Goal: Use online tool/utility: Utilize a website feature to perform a specific function

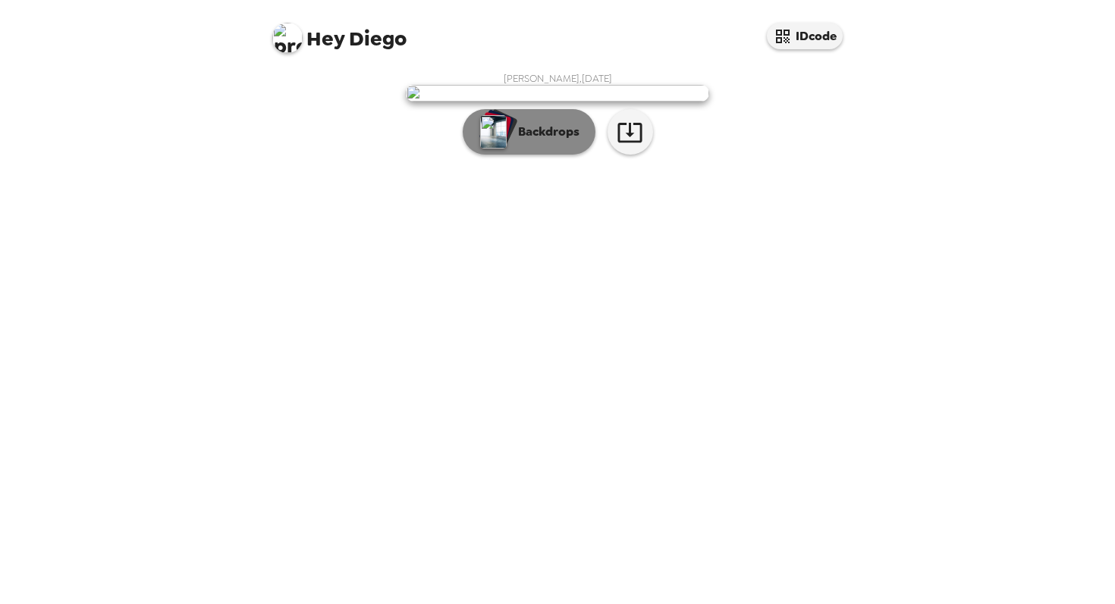
click at [573, 141] on p "Backdrops" at bounding box center [544, 132] width 69 height 18
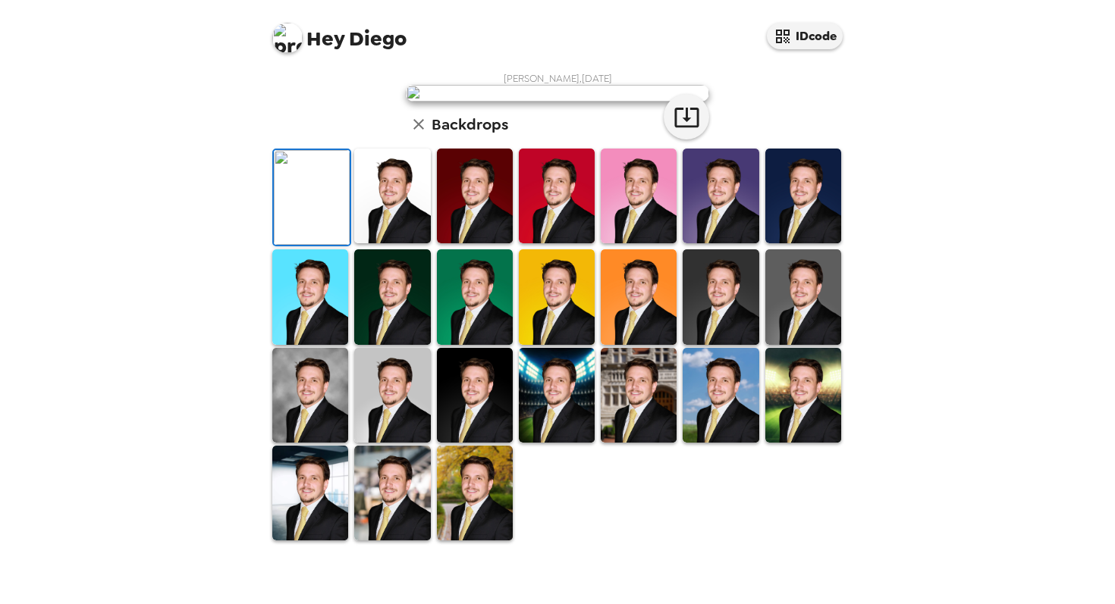
click at [576, 243] on img at bounding box center [557, 196] width 76 height 95
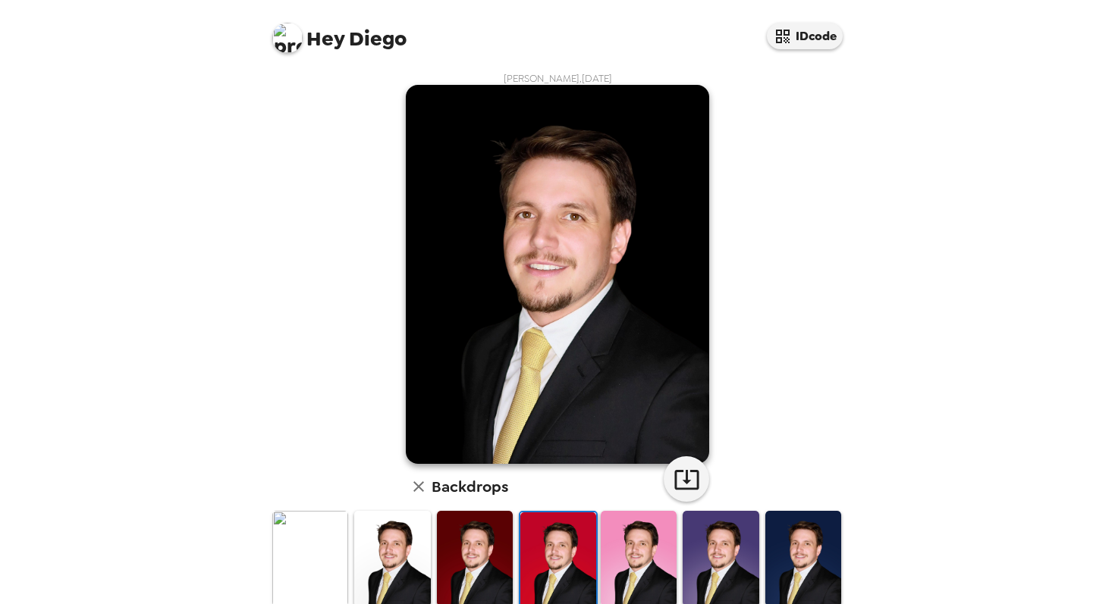
click at [639, 554] on img at bounding box center [639, 558] width 76 height 95
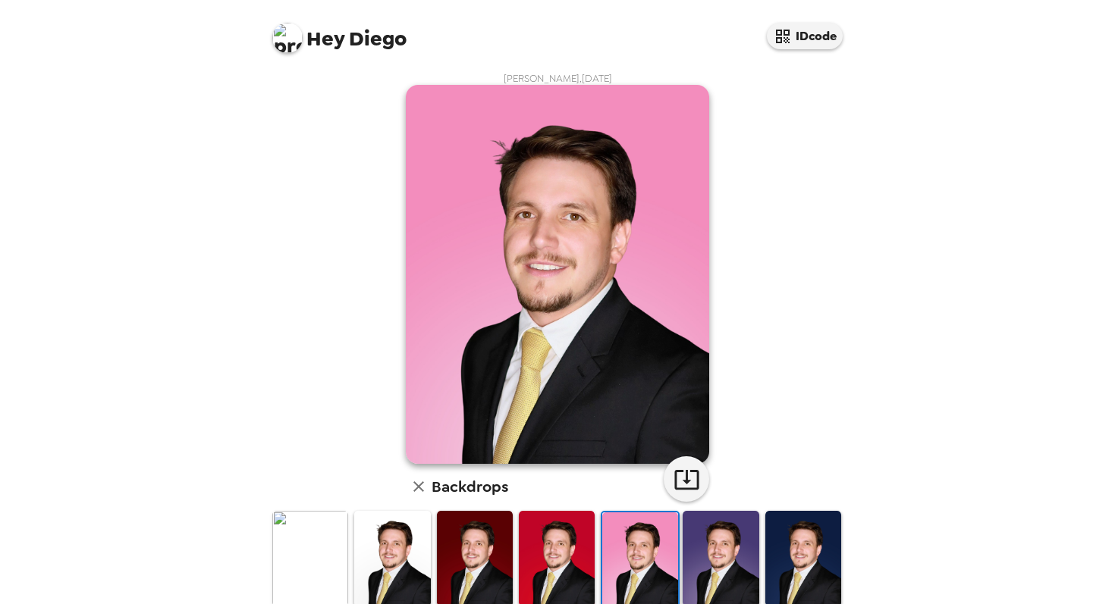
click at [753, 554] on img at bounding box center [721, 558] width 76 height 95
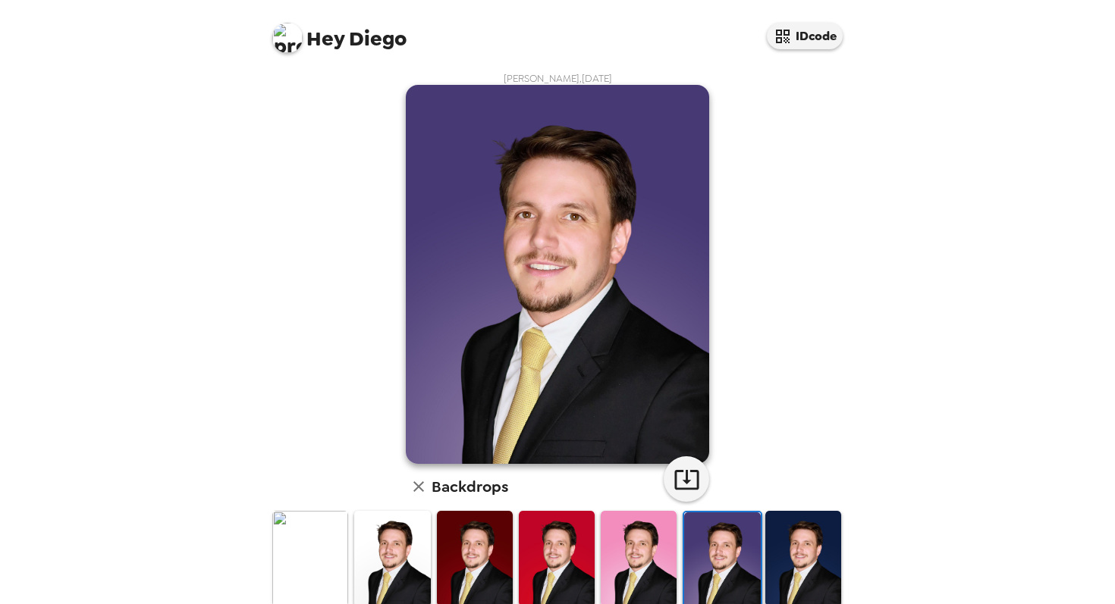
click at [818, 550] on img at bounding box center [803, 558] width 76 height 95
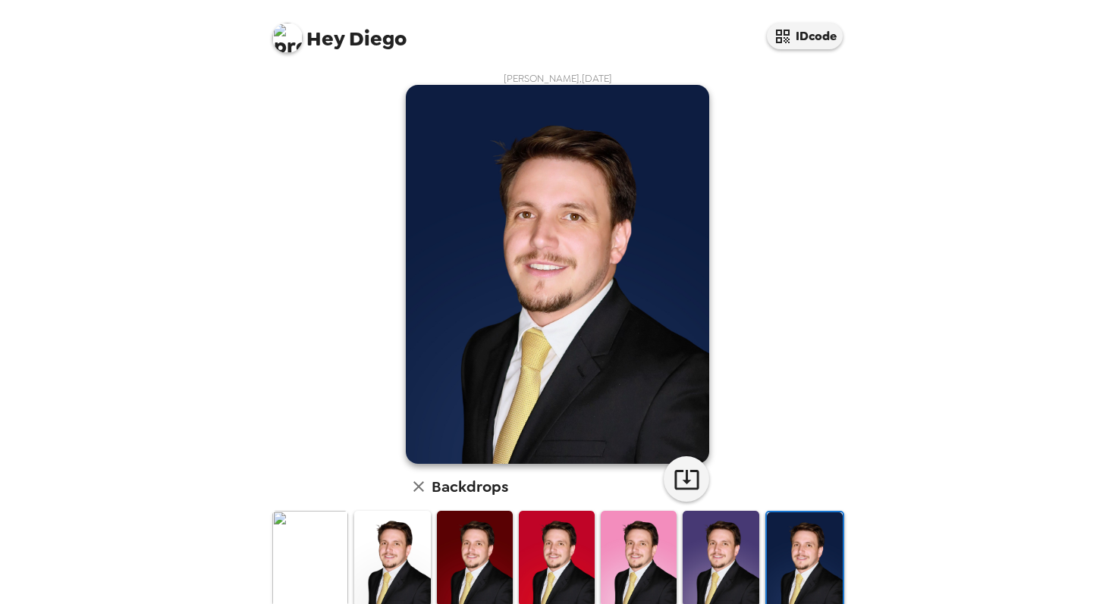
click at [399, 582] on img at bounding box center [392, 558] width 76 height 95
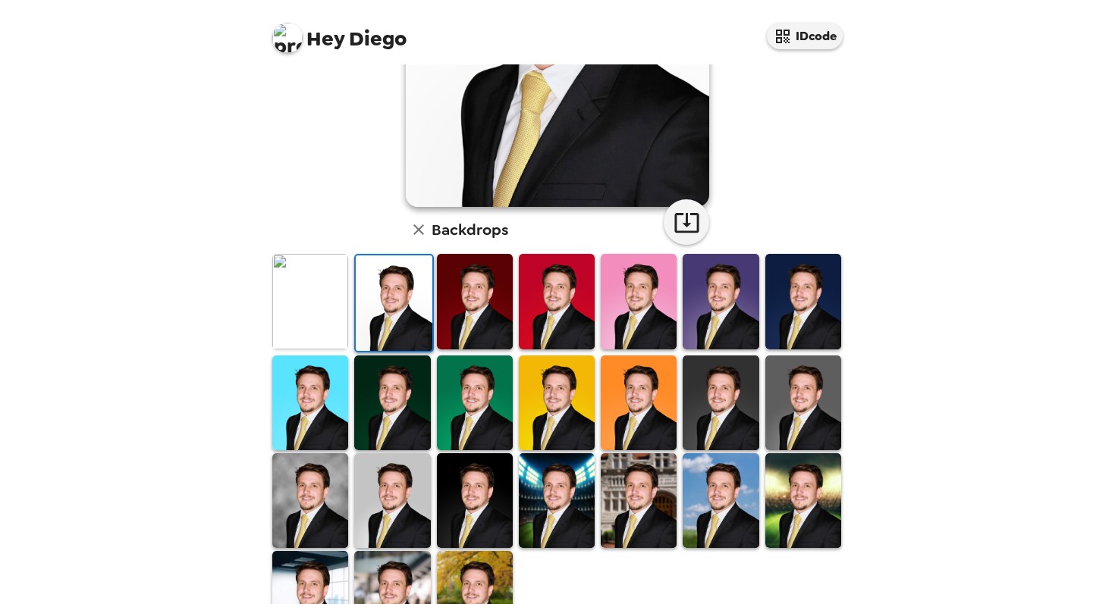
scroll to position [308, 0]
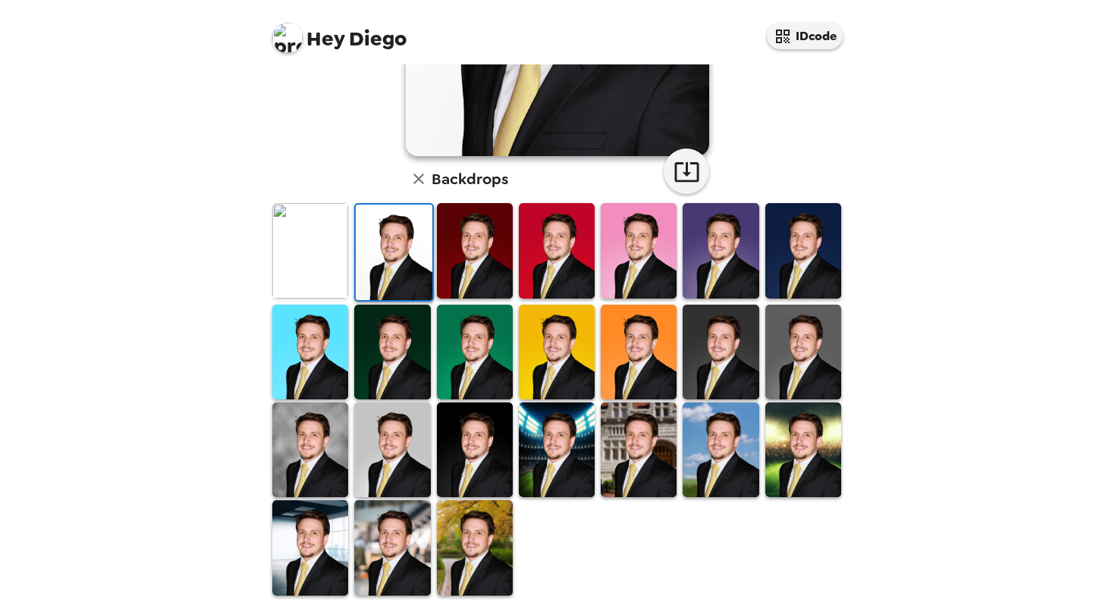
click at [557, 363] on img at bounding box center [557, 352] width 76 height 95
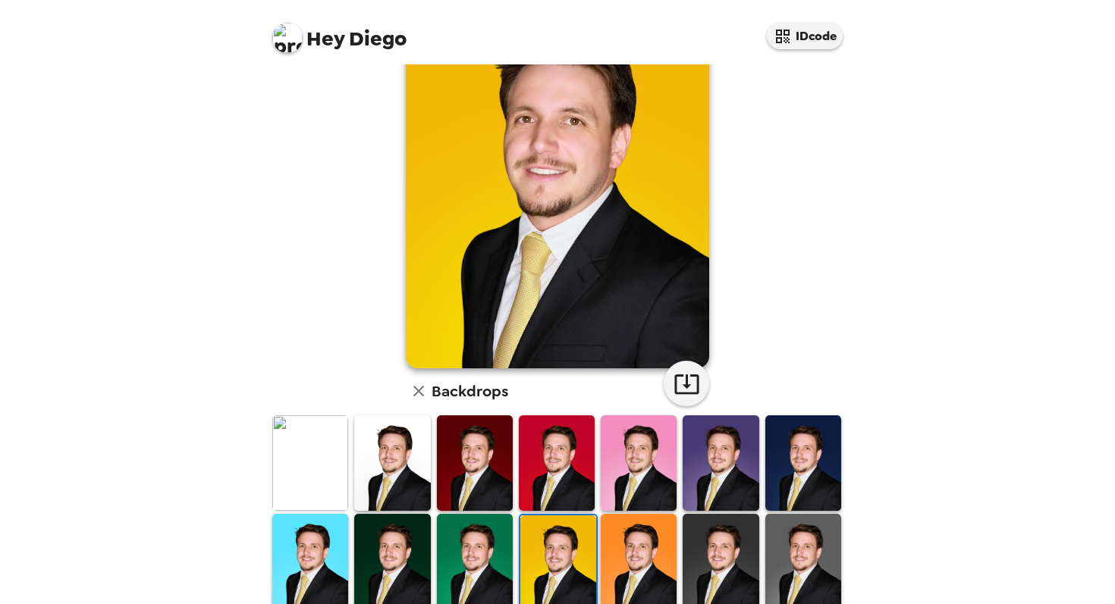
scroll to position [117, 0]
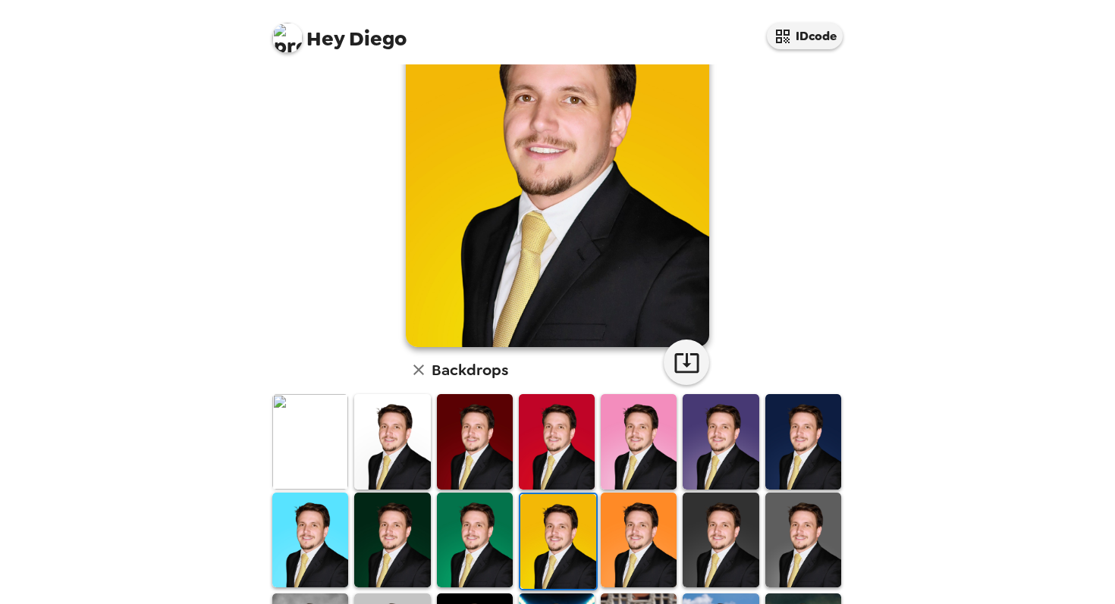
click at [664, 535] on img at bounding box center [639, 540] width 76 height 95
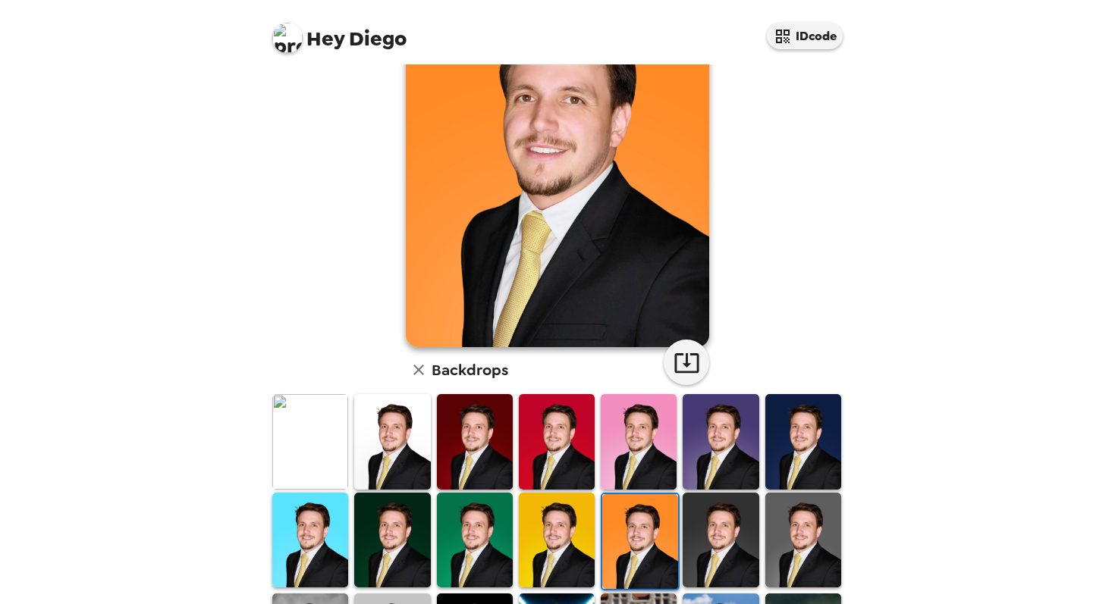
click at [810, 535] on img at bounding box center [803, 540] width 76 height 95
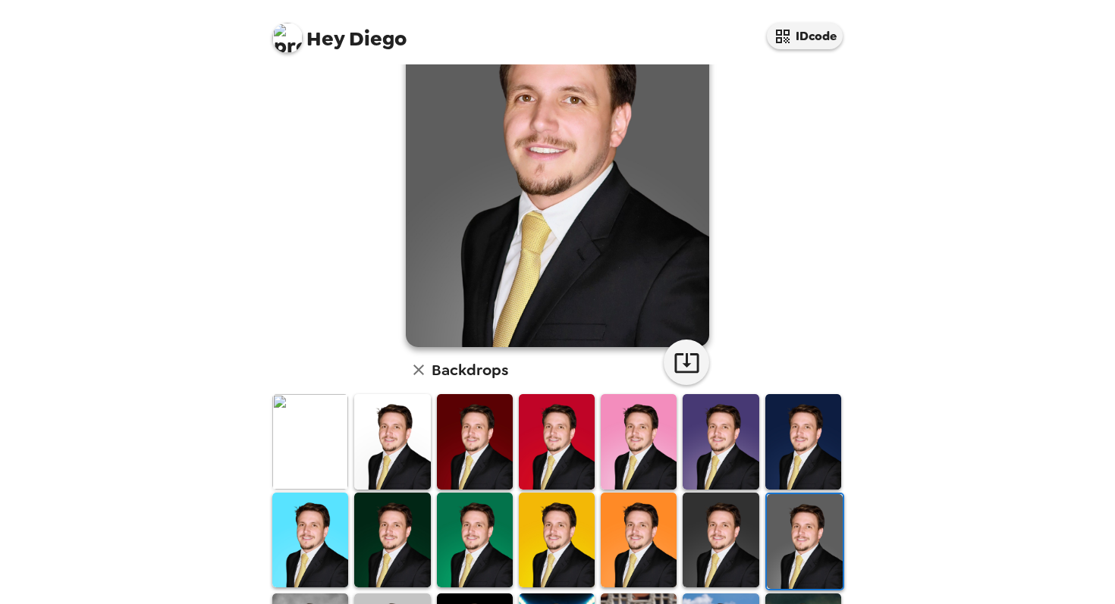
click at [810, 535] on img at bounding box center [805, 541] width 76 height 95
click at [808, 524] on img at bounding box center [805, 541] width 76 height 95
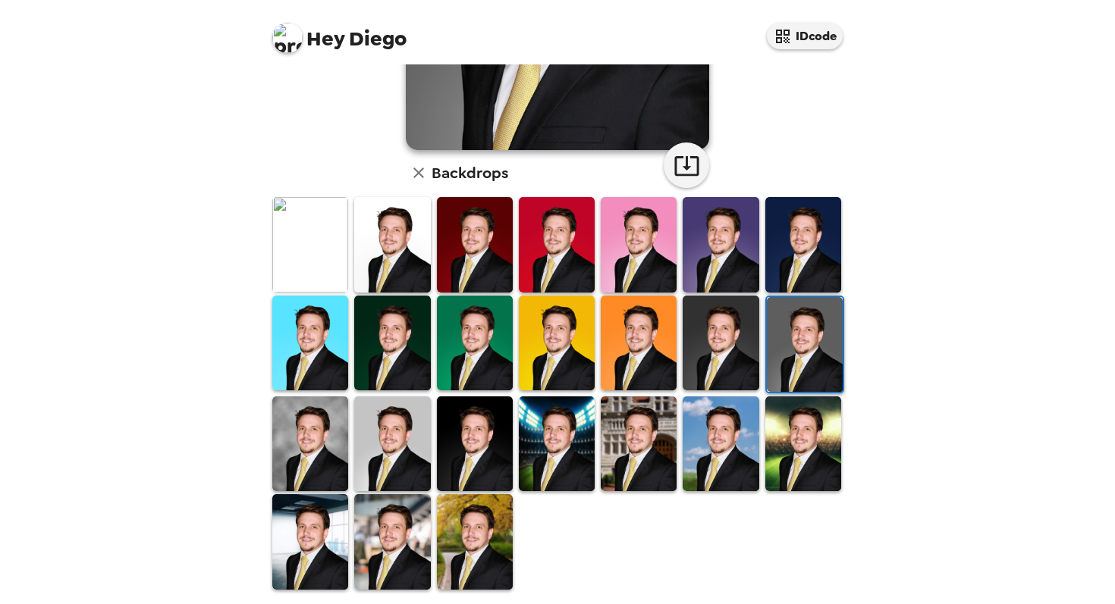
scroll to position [325, 0]
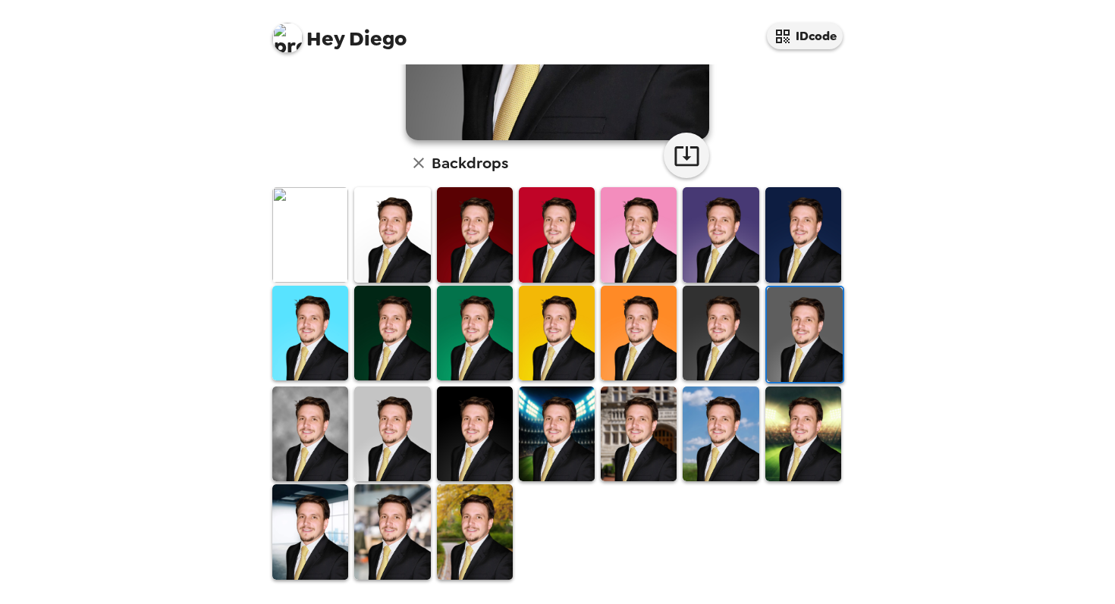
click at [721, 449] on img at bounding box center [721, 434] width 76 height 95
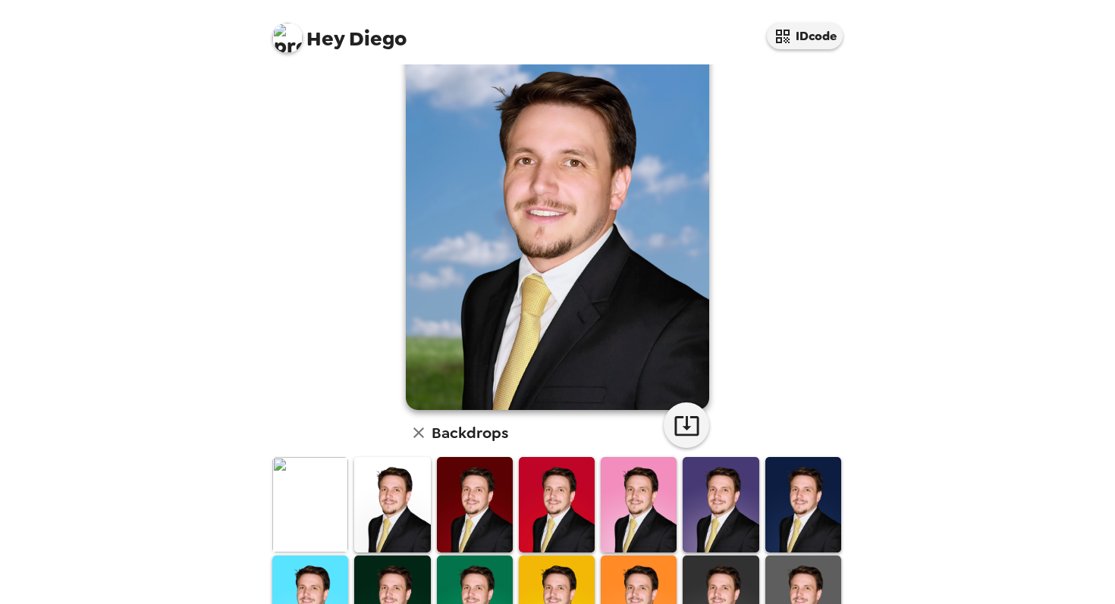
scroll to position [0, 0]
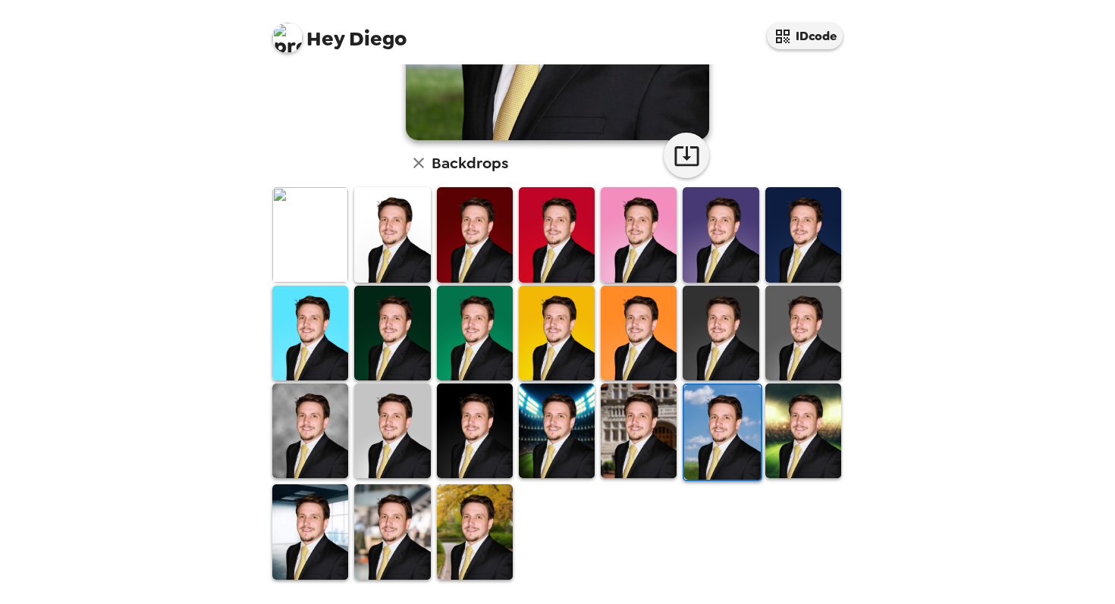
click at [616, 405] on img at bounding box center [639, 431] width 76 height 95
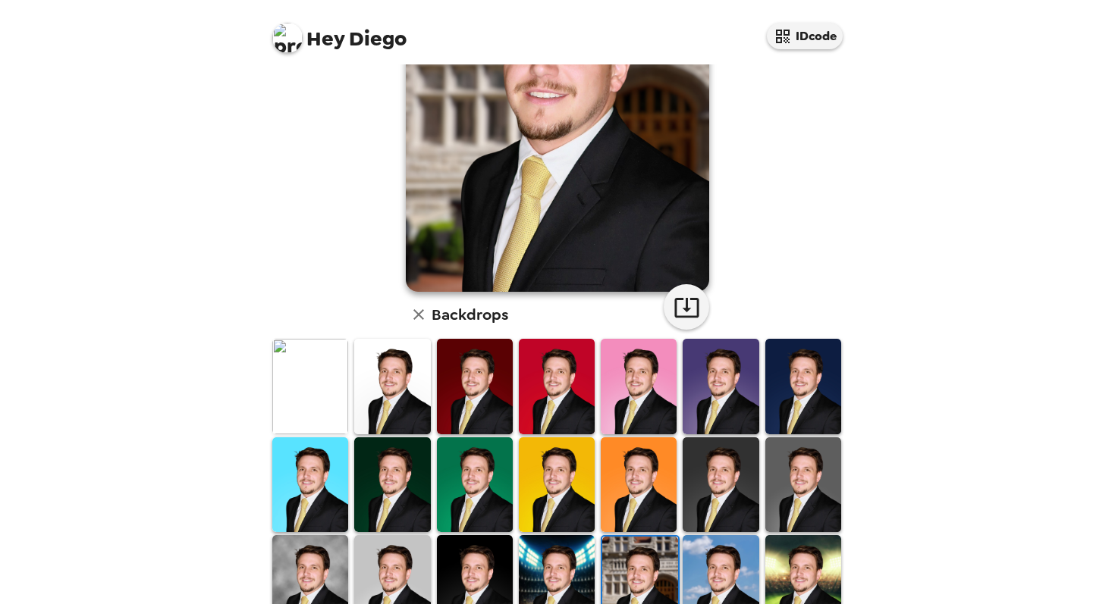
scroll to position [275, 0]
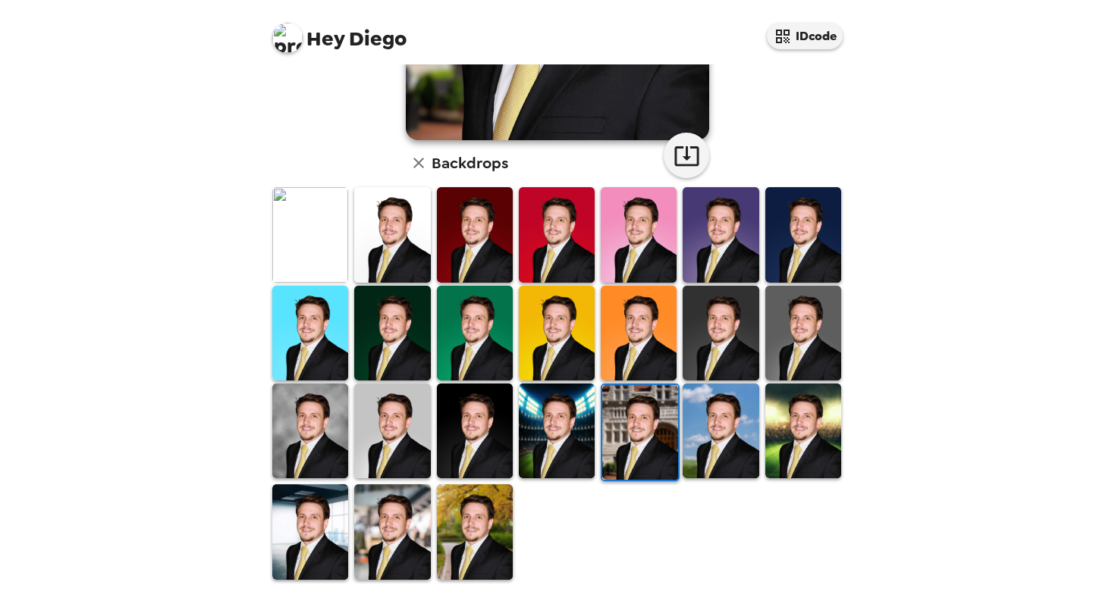
click at [481, 529] on img at bounding box center [475, 532] width 76 height 95
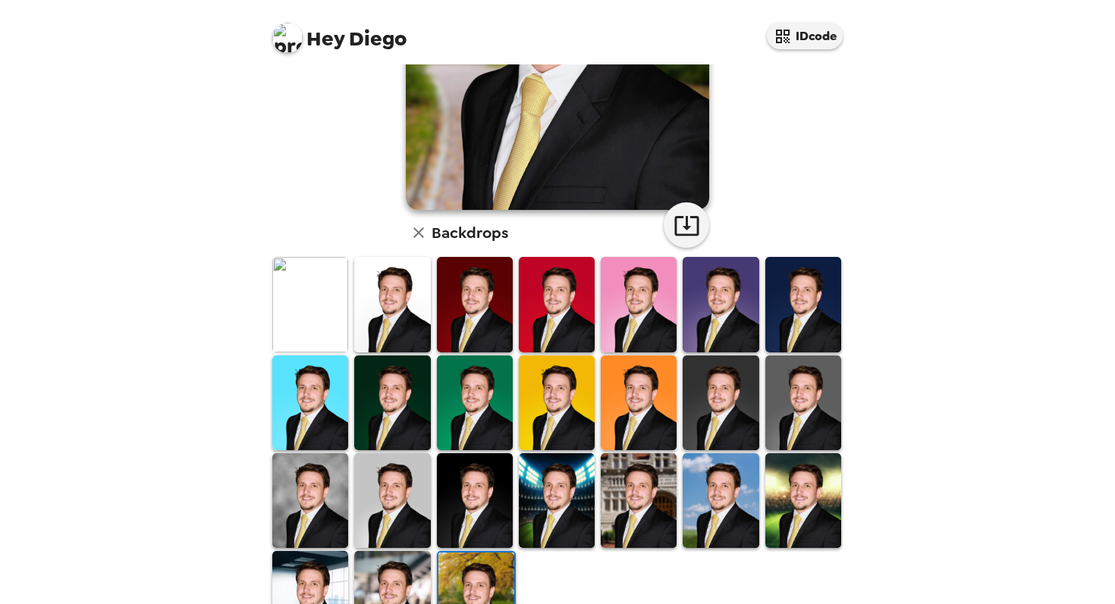
scroll to position [325, 0]
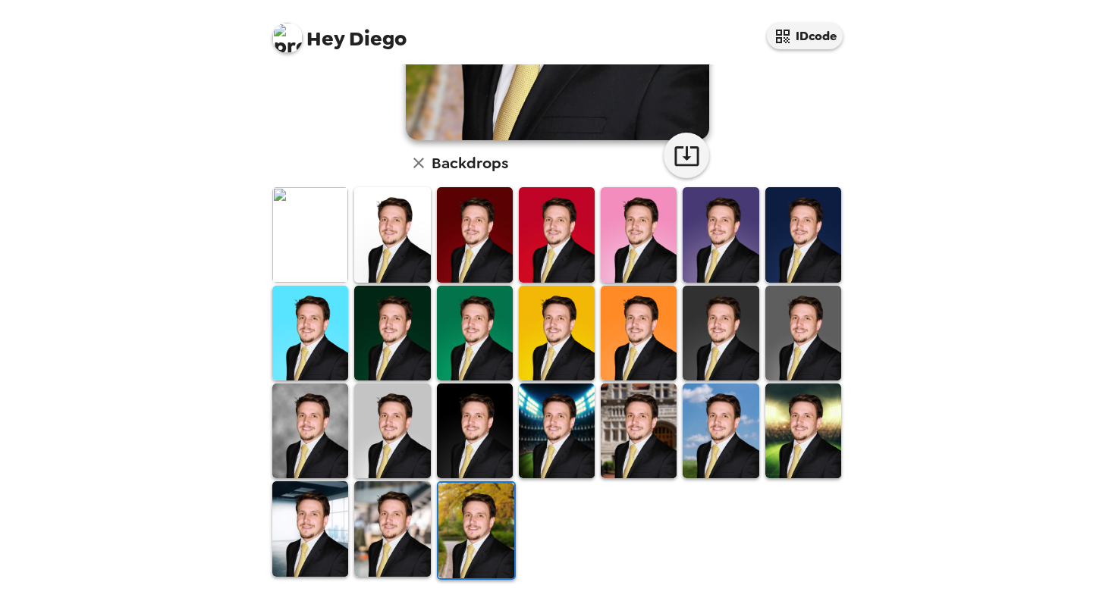
click at [410, 491] on img at bounding box center [392, 529] width 76 height 95
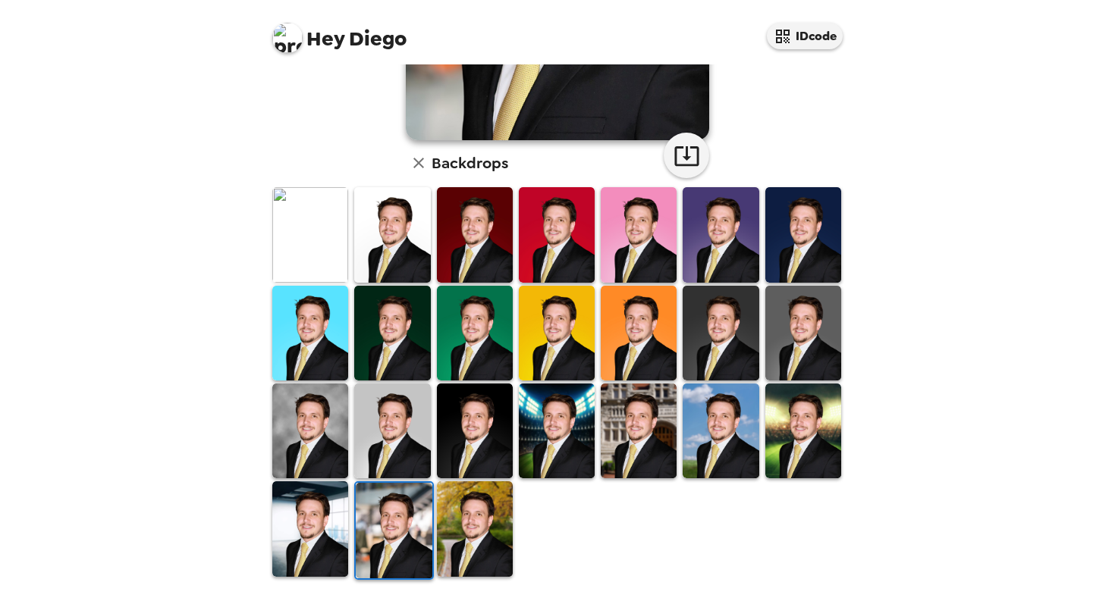
click at [309, 548] on img at bounding box center [310, 529] width 76 height 95
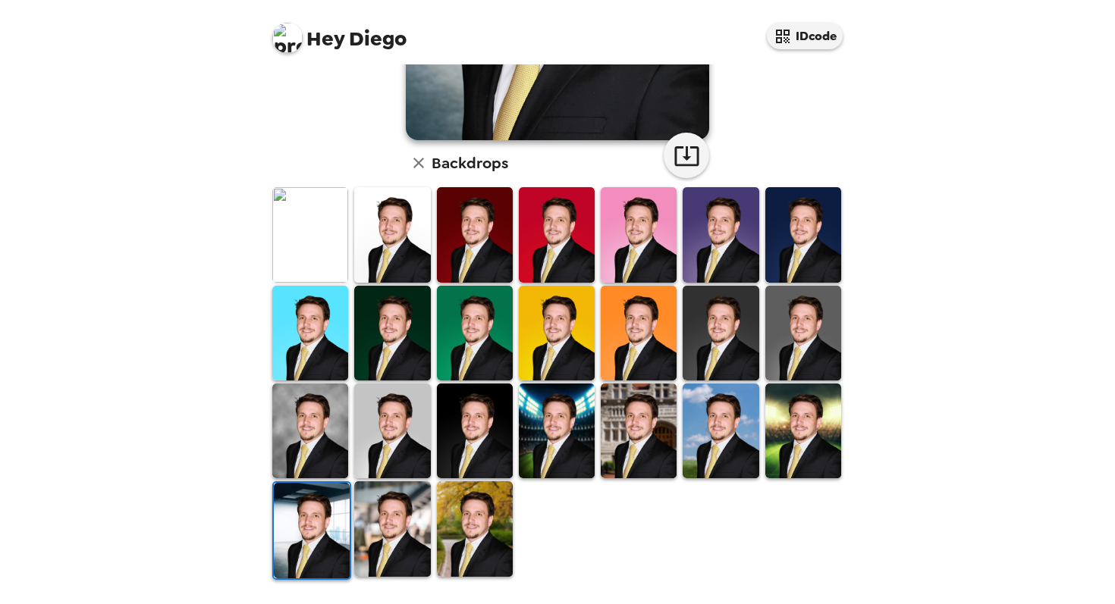
click at [325, 438] on img at bounding box center [310, 431] width 76 height 95
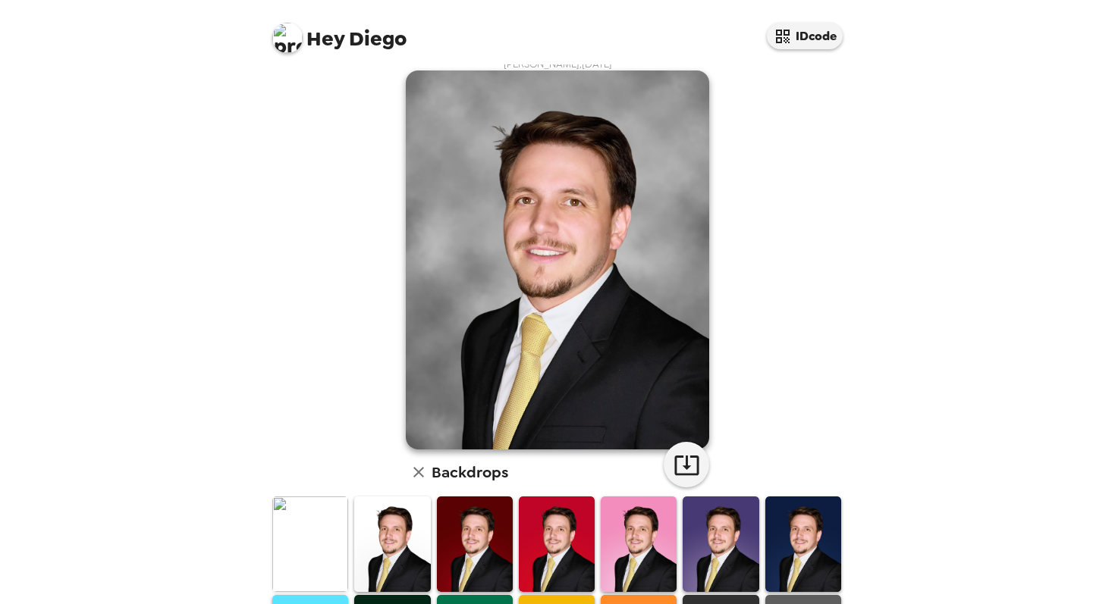
scroll to position [305, 0]
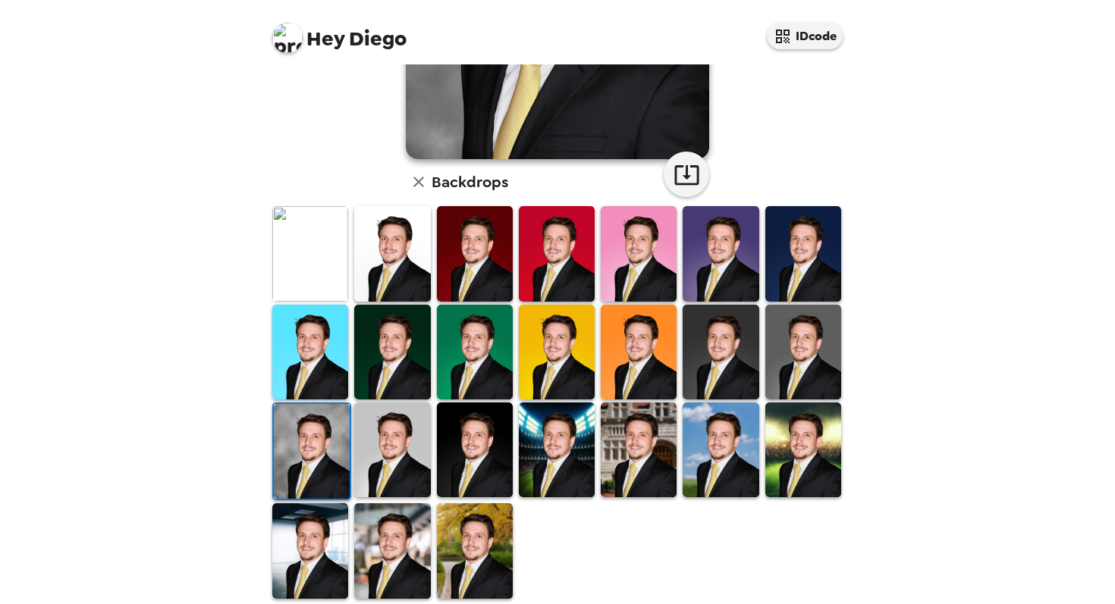
click at [406, 460] on img at bounding box center [392, 450] width 76 height 95
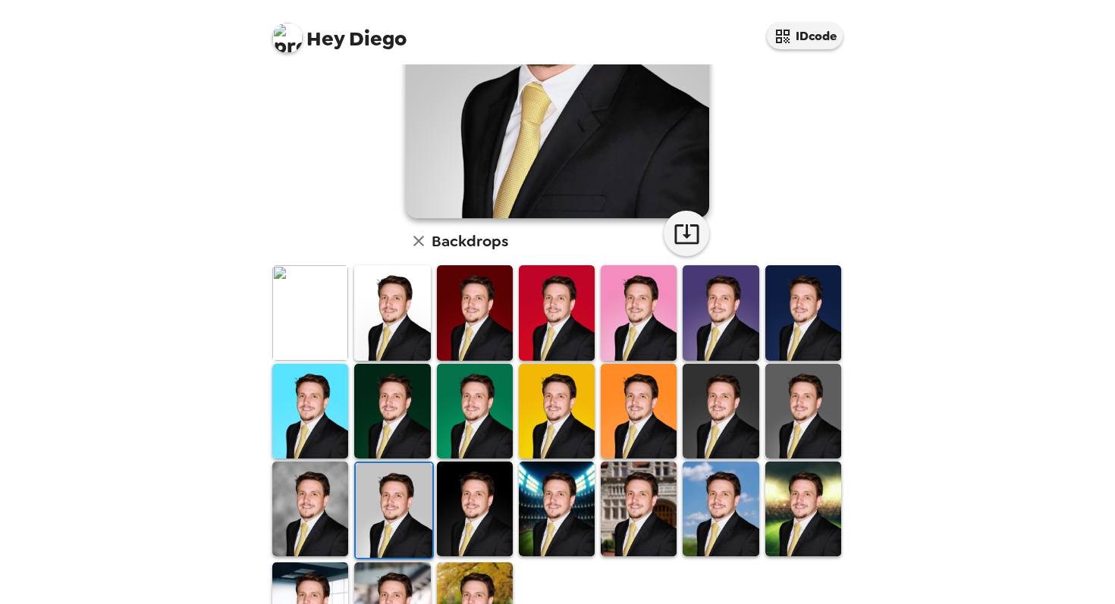
scroll to position [288, 0]
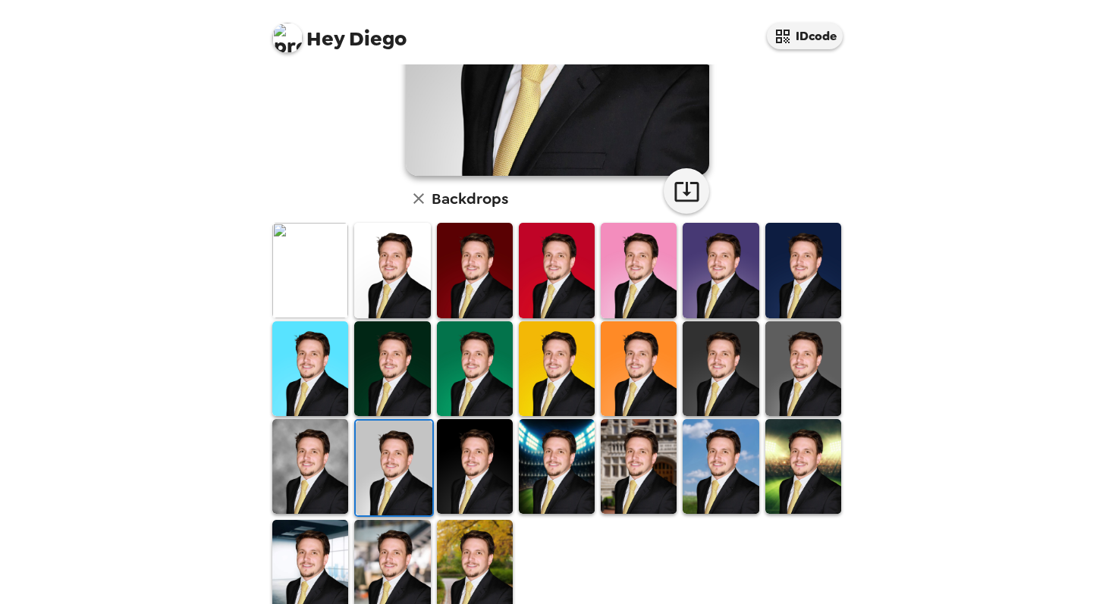
click at [831, 269] on img at bounding box center [803, 270] width 76 height 95
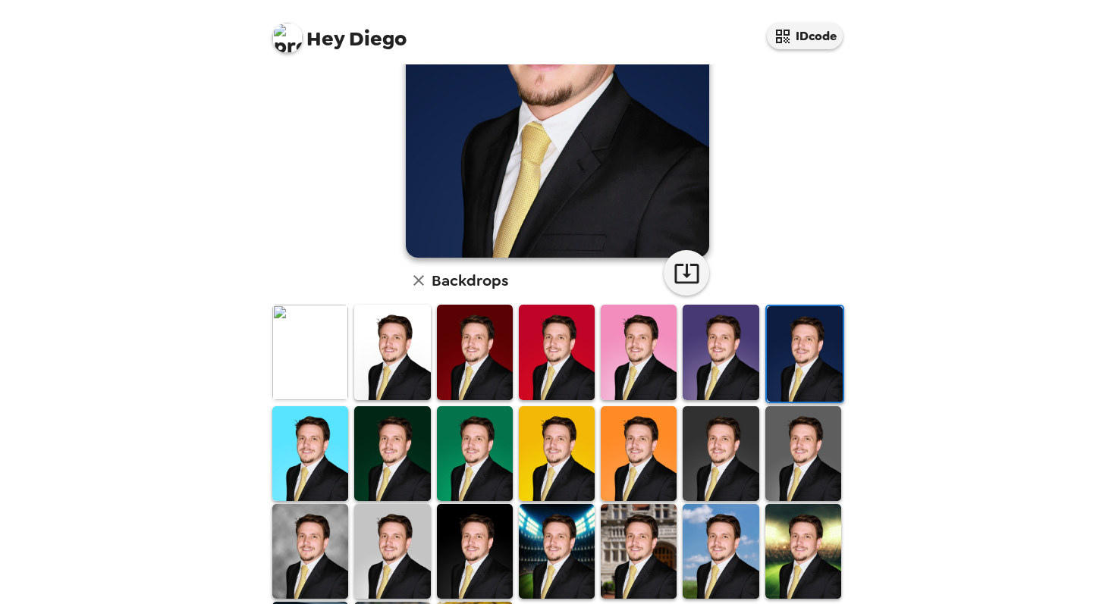
scroll to position [283, 0]
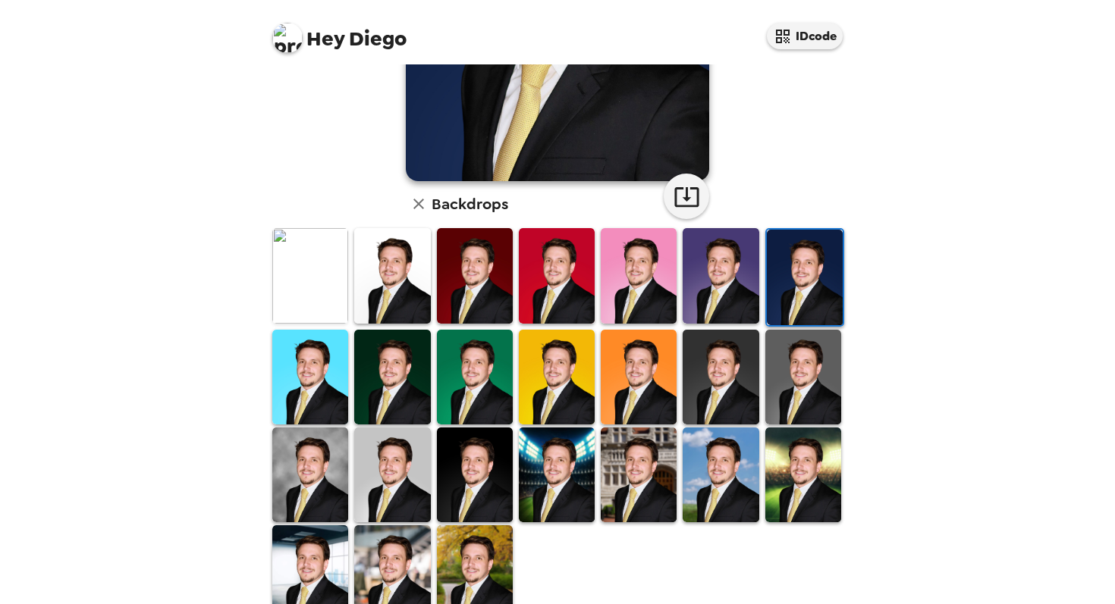
click at [465, 277] on img at bounding box center [475, 275] width 76 height 95
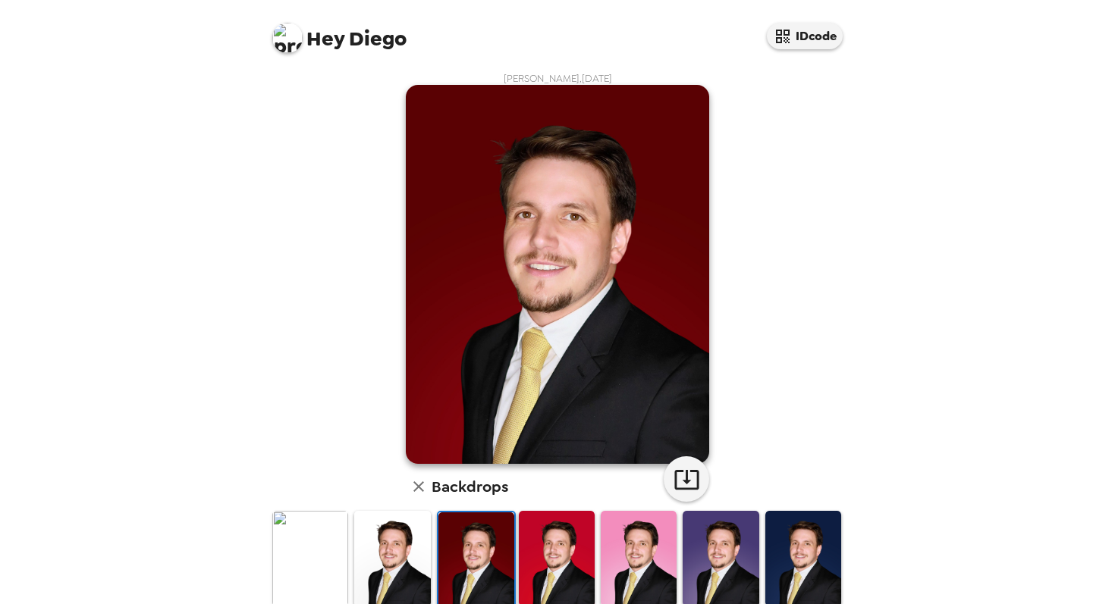
scroll to position [133, 0]
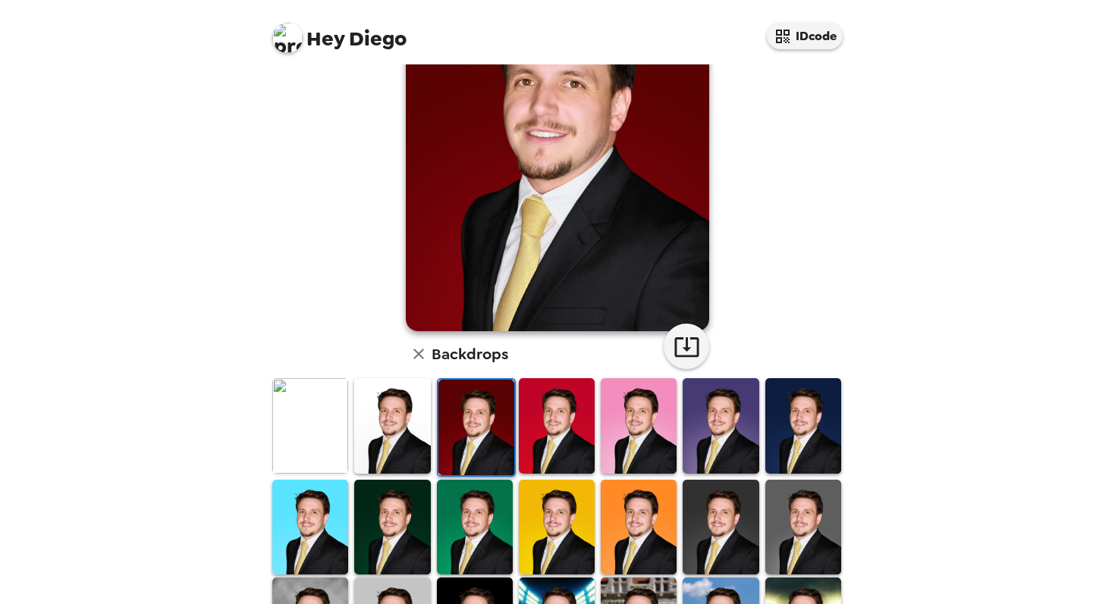
click at [583, 452] on img at bounding box center [557, 425] width 76 height 95
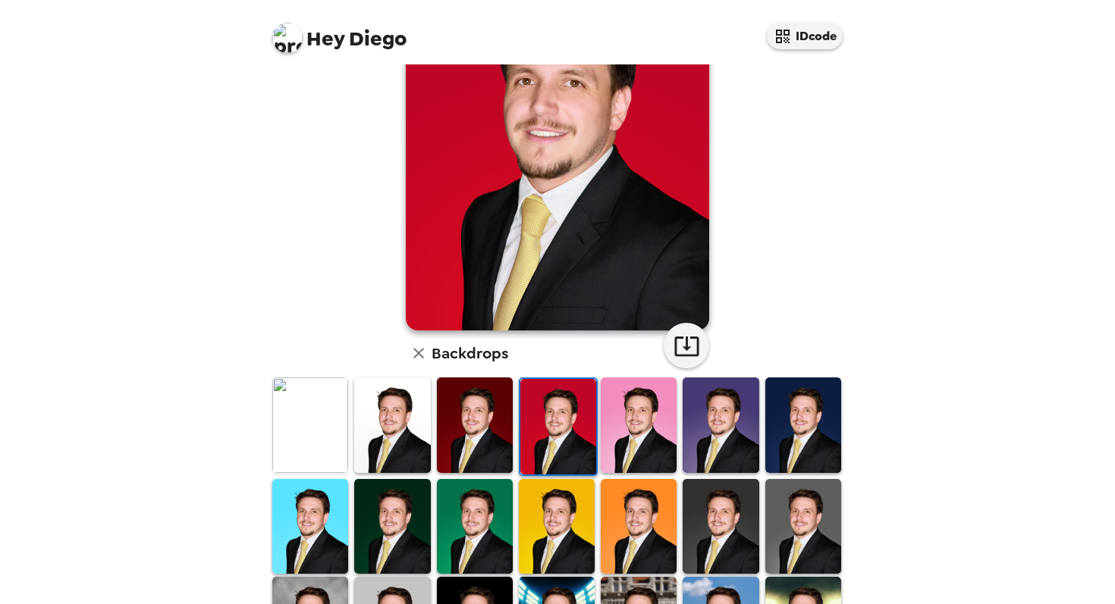
scroll to position [0, 0]
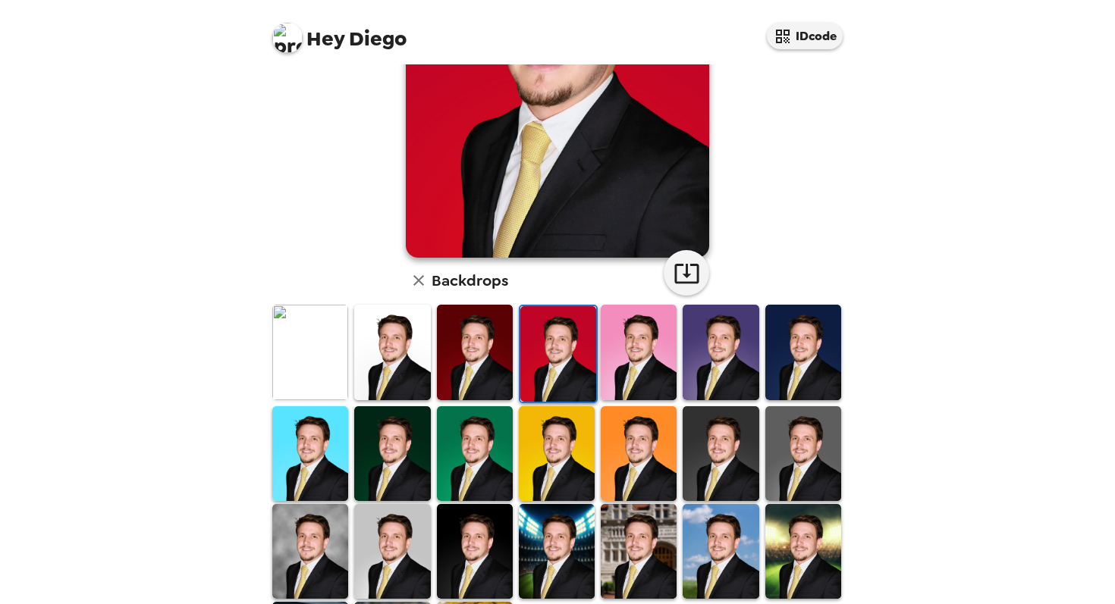
click at [635, 382] on img at bounding box center [639, 352] width 76 height 95
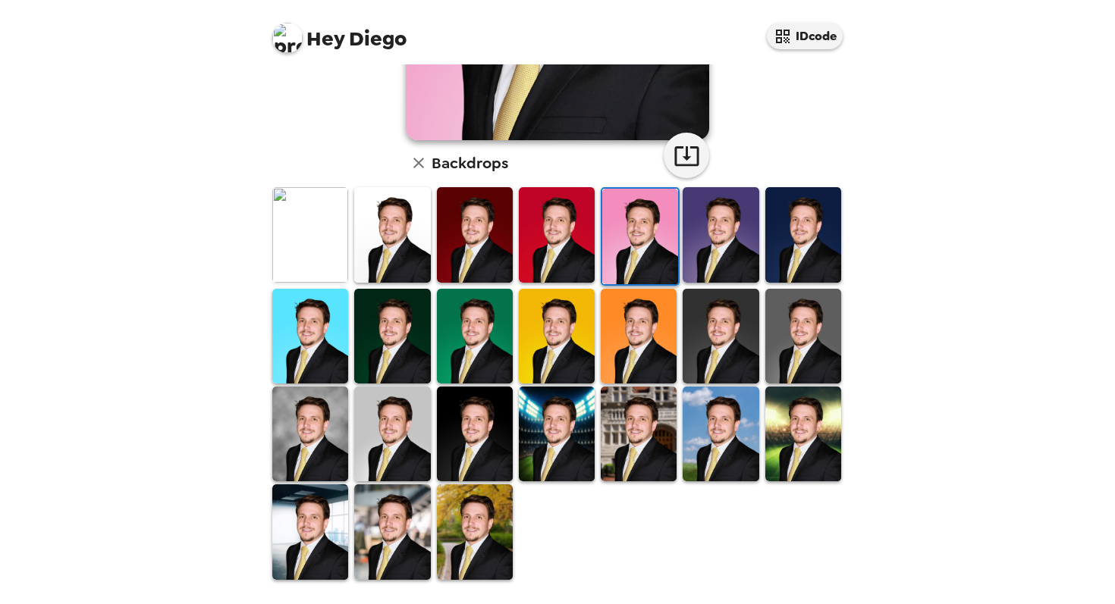
click at [460, 345] on img at bounding box center [475, 336] width 76 height 95
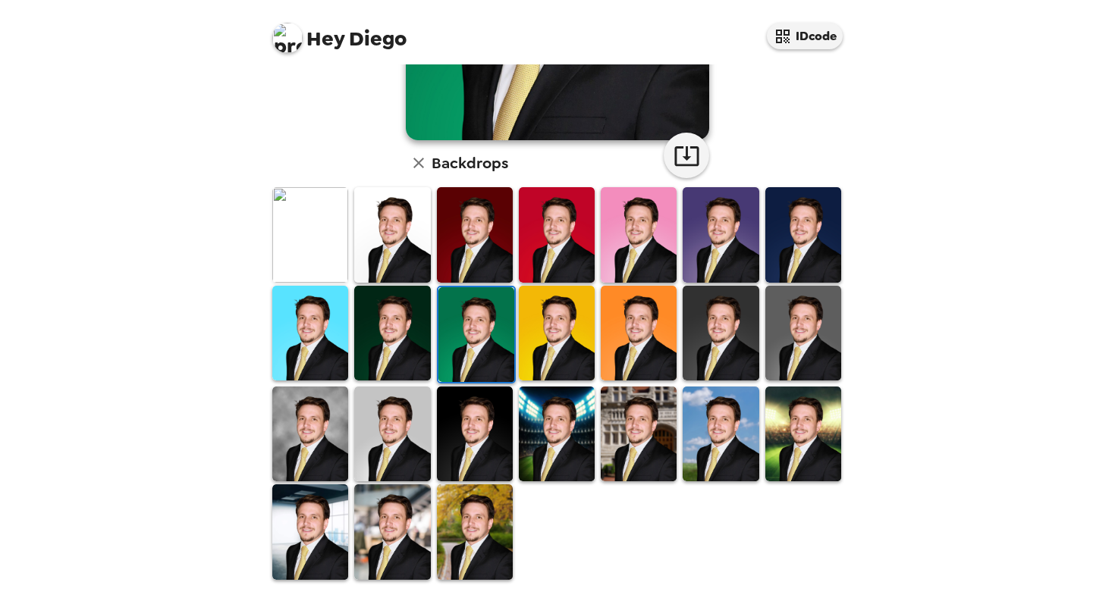
click at [477, 433] on img at bounding box center [475, 434] width 76 height 95
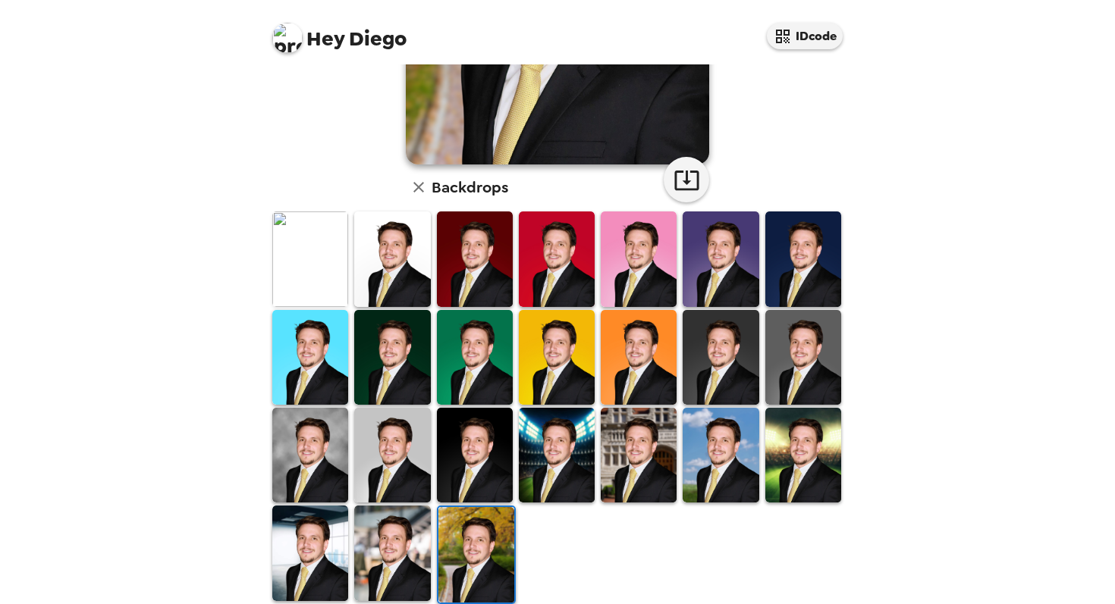
scroll to position [312, 0]
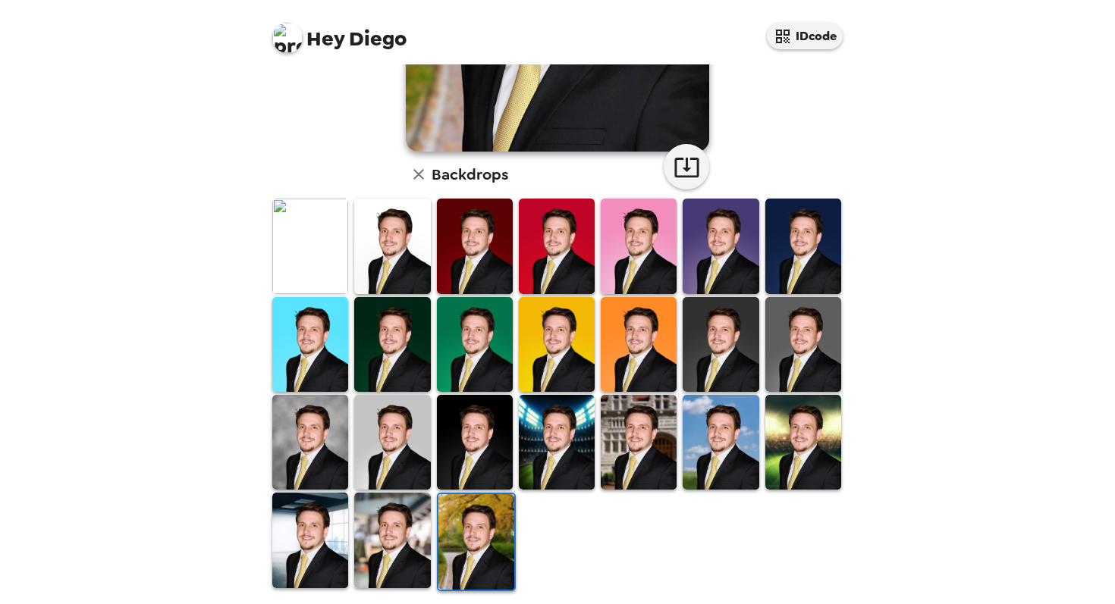
click at [375, 352] on img at bounding box center [392, 344] width 76 height 95
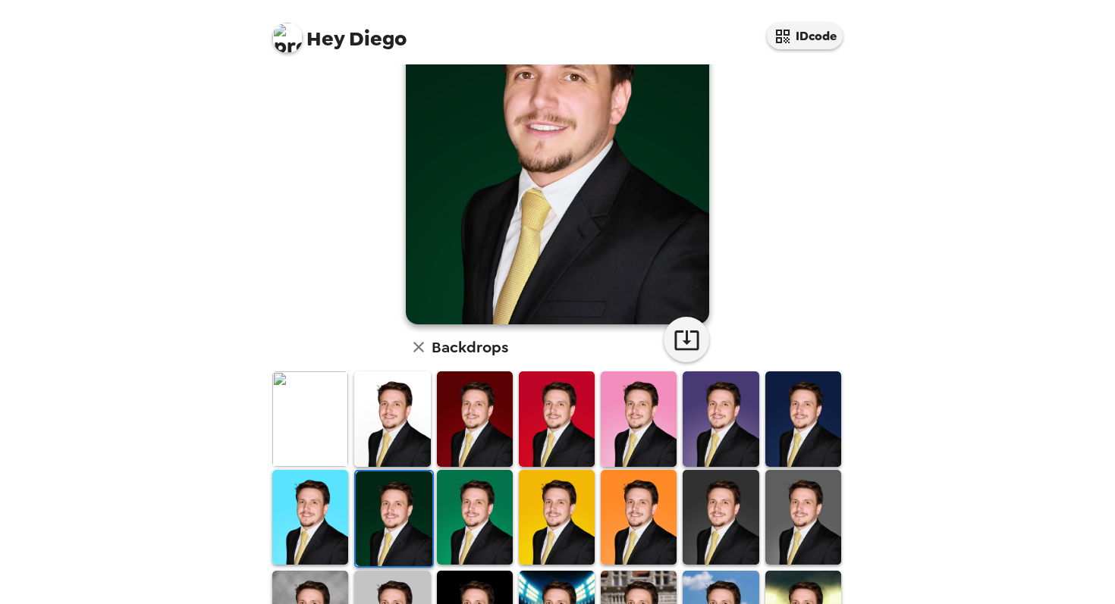
scroll to position [187, 0]
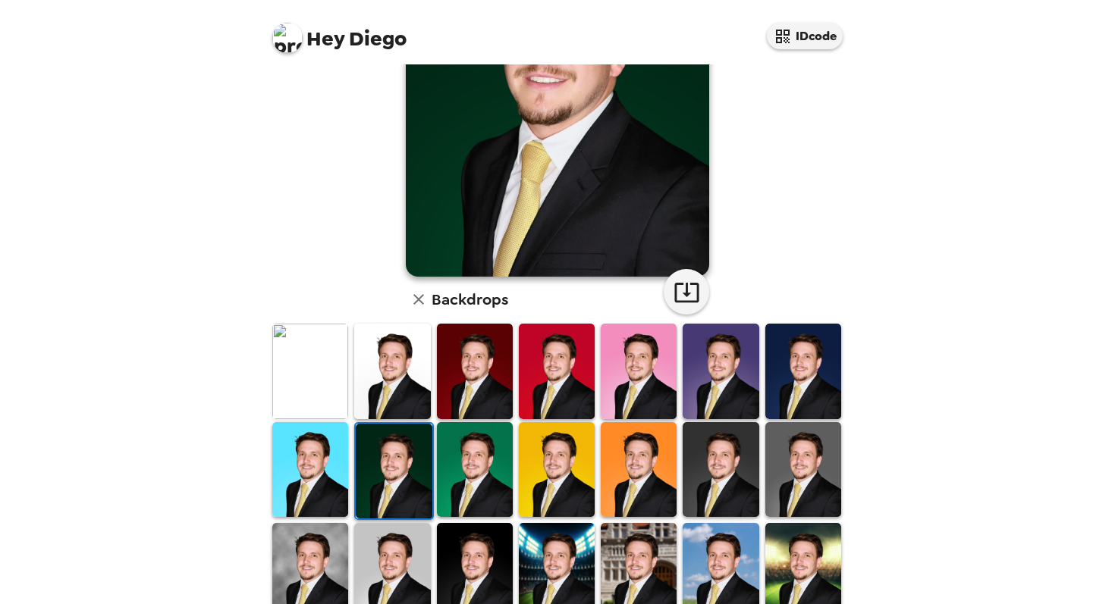
click at [491, 471] on img at bounding box center [475, 469] width 76 height 95
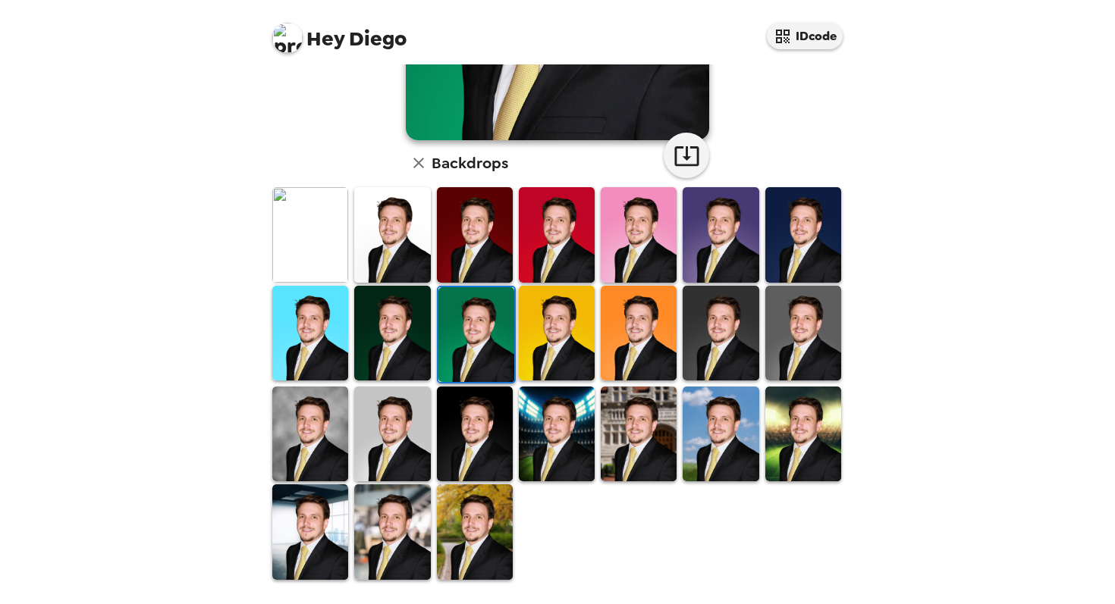
click at [407, 321] on img at bounding box center [392, 333] width 76 height 95
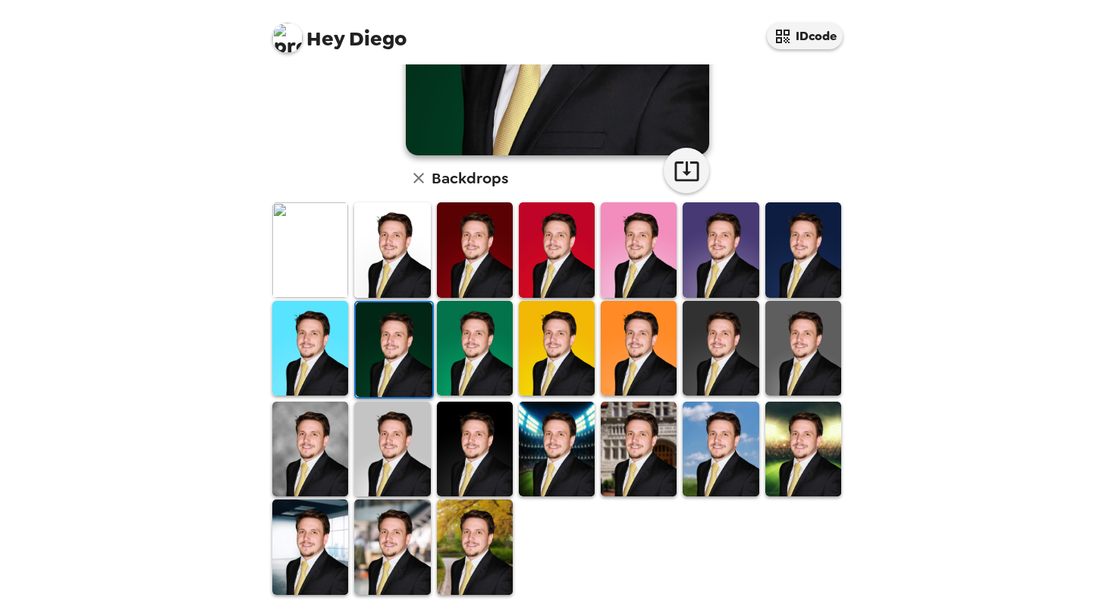
scroll to position [325, 0]
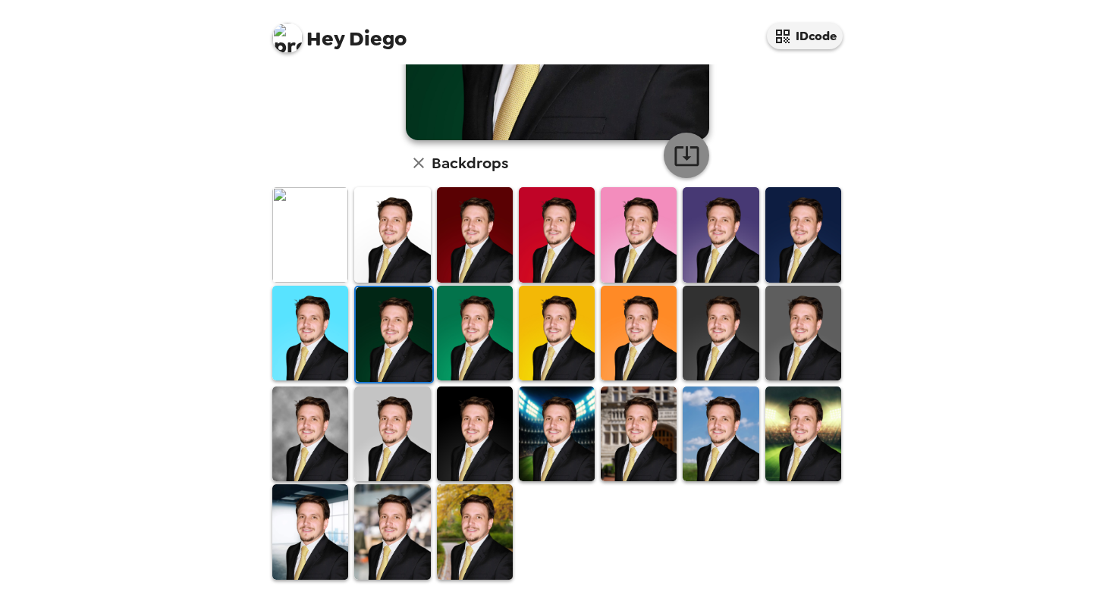
click at [692, 150] on icon "button" at bounding box center [686, 156] width 27 height 27
click at [733, 457] on img at bounding box center [721, 434] width 76 height 95
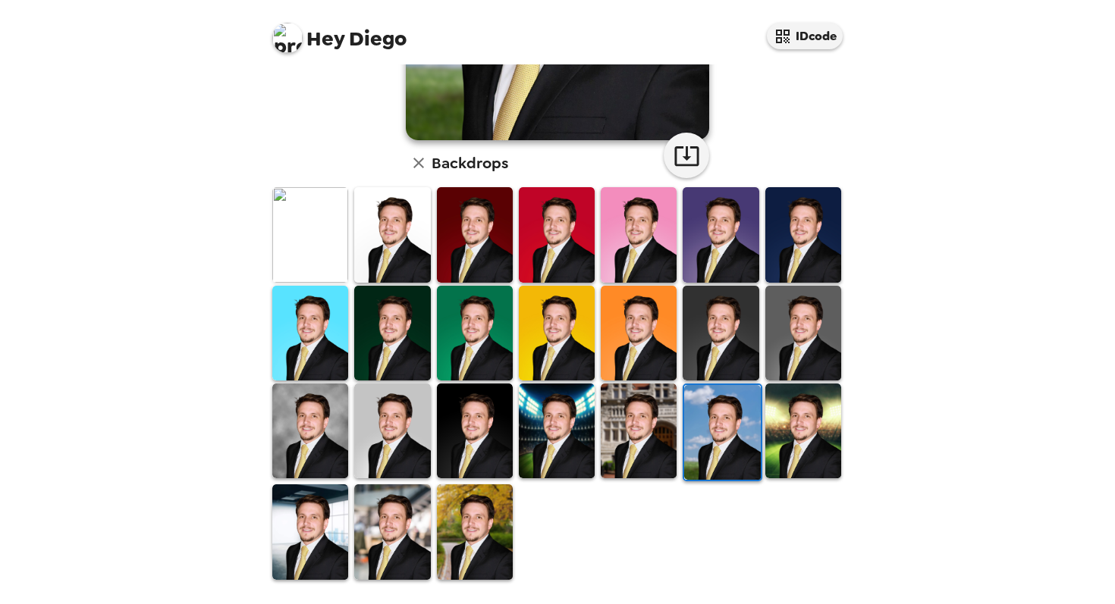
click at [406, 530] on img at bounding box center [392, 532] width 76 height 95
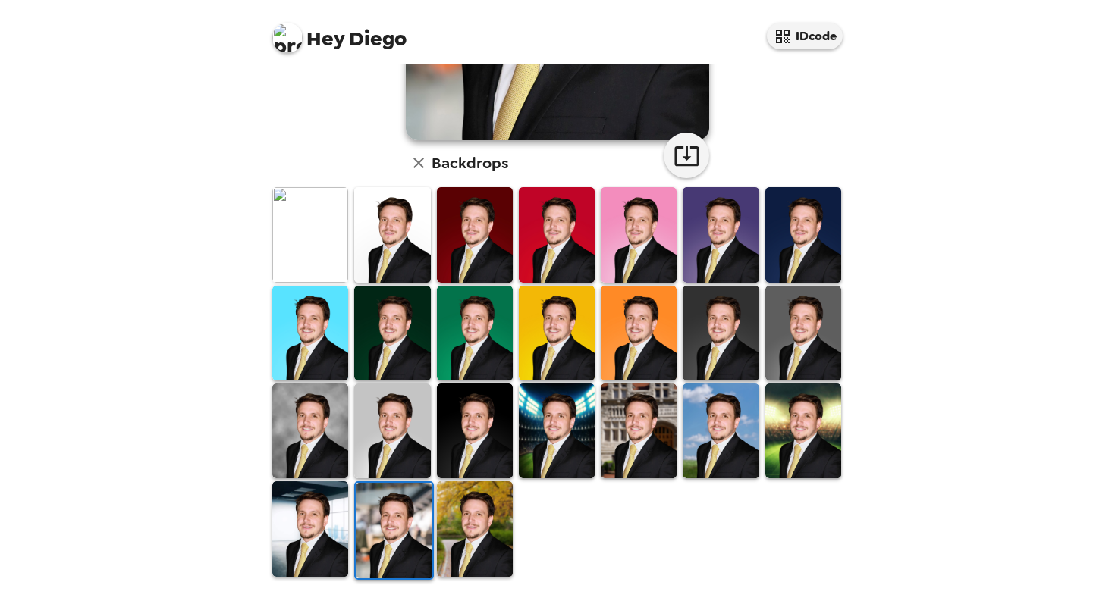
scroll to position [0, 0]
click at [496, 532] on img at bounding box center [475, 529] width 76 height 95
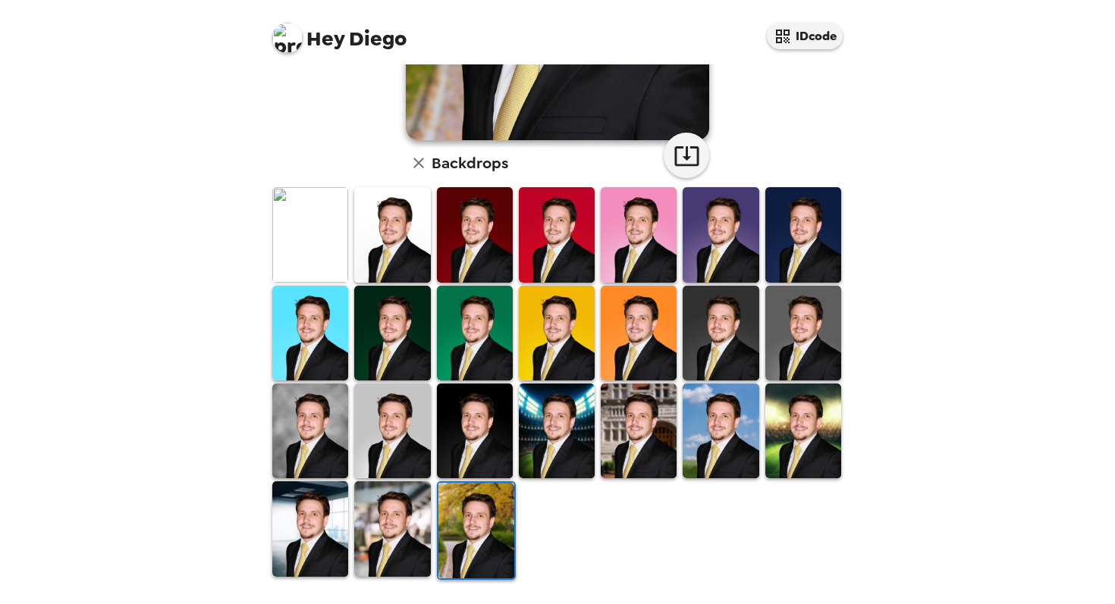
scroll to position [325, 0]
click at [786, 236] on img at bounding box center [803, 234] width 76 height 95
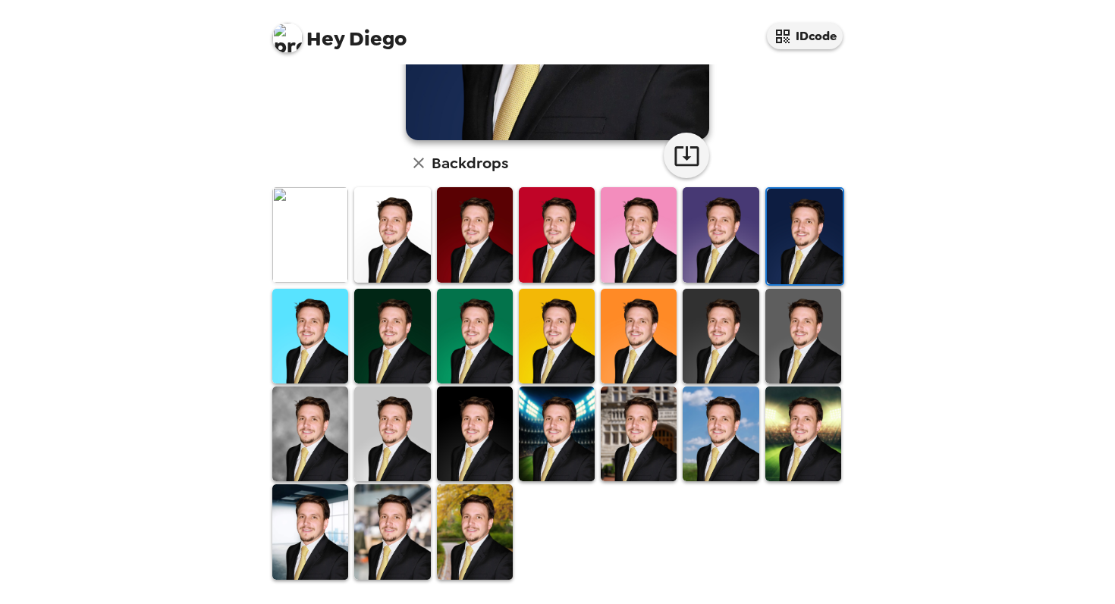
click at [824, 337] on img at bounding box center [803, 336] width 76 height 95
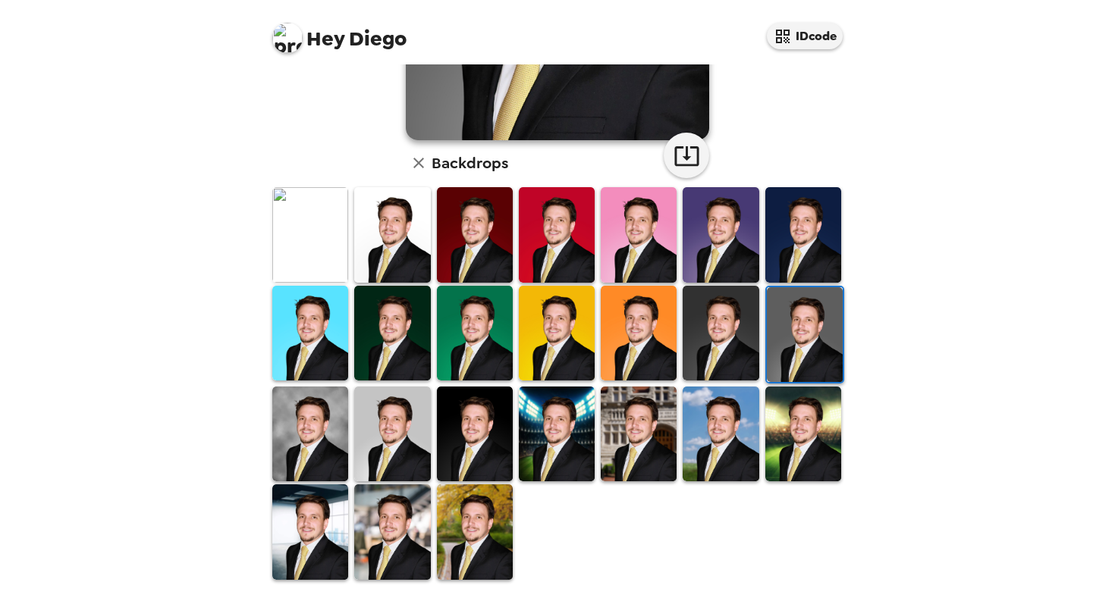
scroll to position [0, 0]
click at [416, 431] on img at bounding box center [392, 434] width 76 height 95
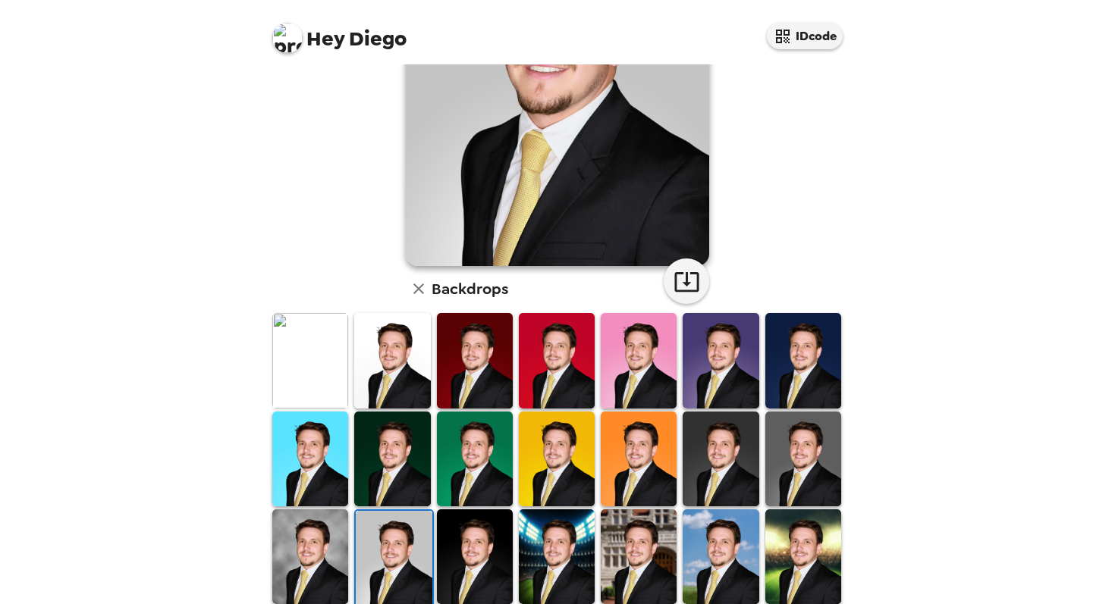
scroll to position [199, 0]
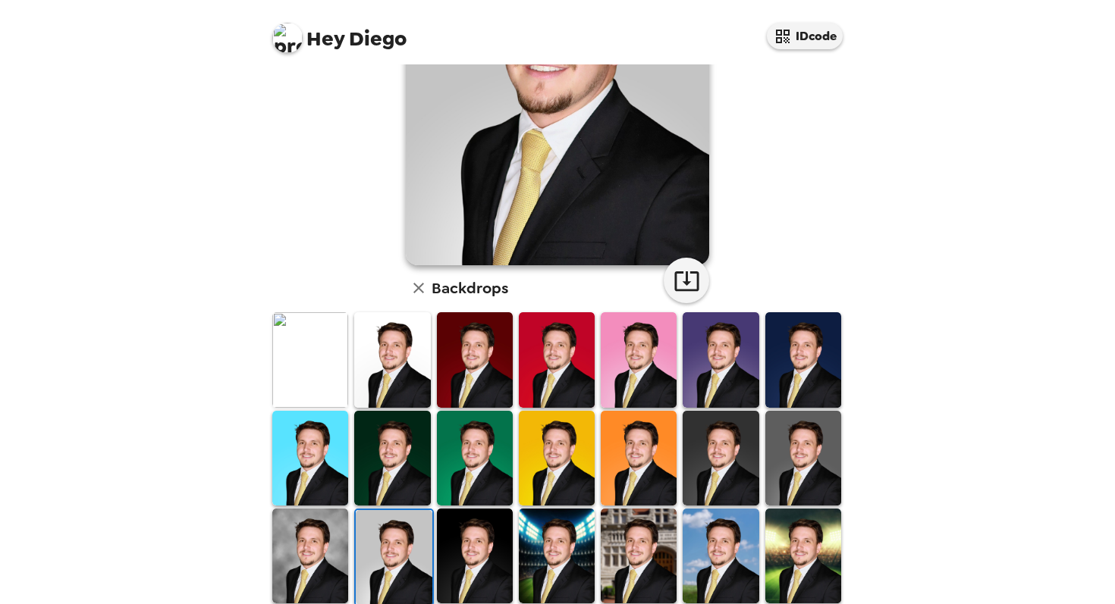
click at [322, 566] on img at bounding box center [310, 556] width 76 height 95
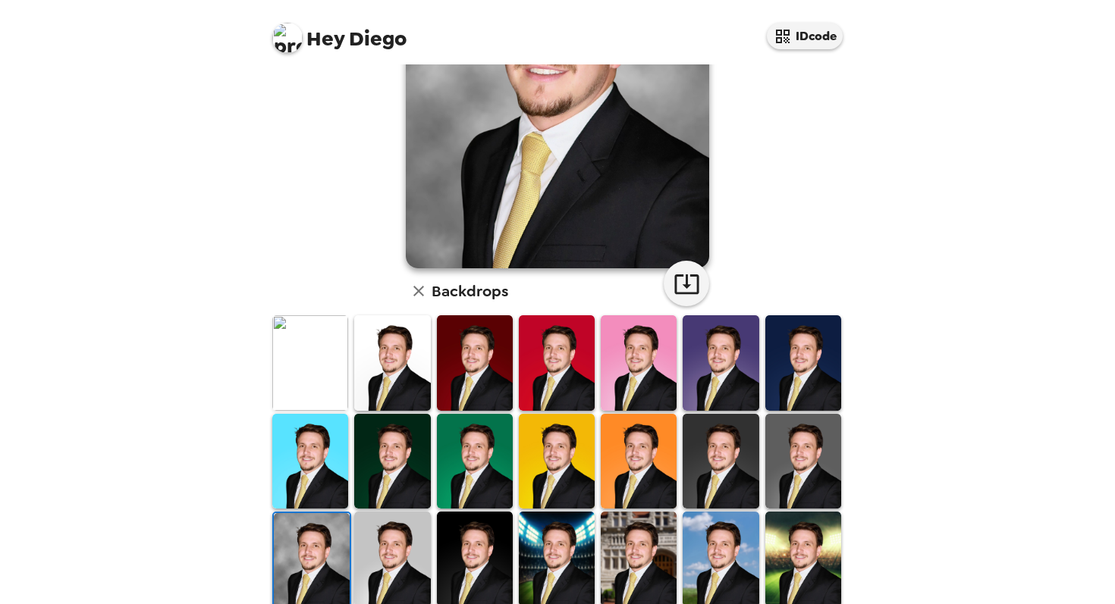
scroll to position [325, 0]
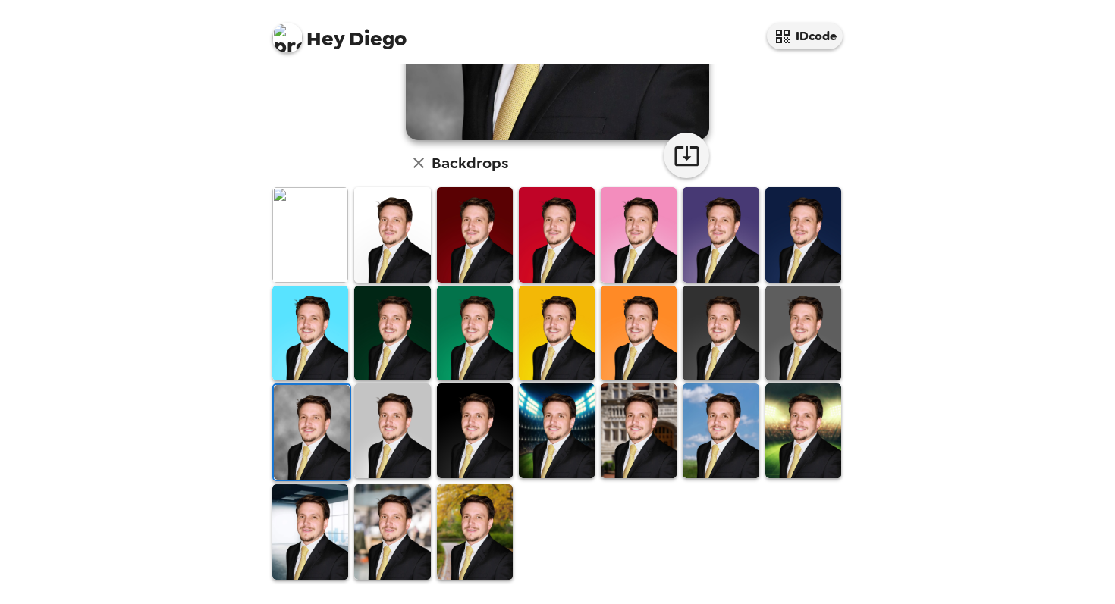
click at [475, 529] on img at bounding box center [475, 532] width 76 height 95
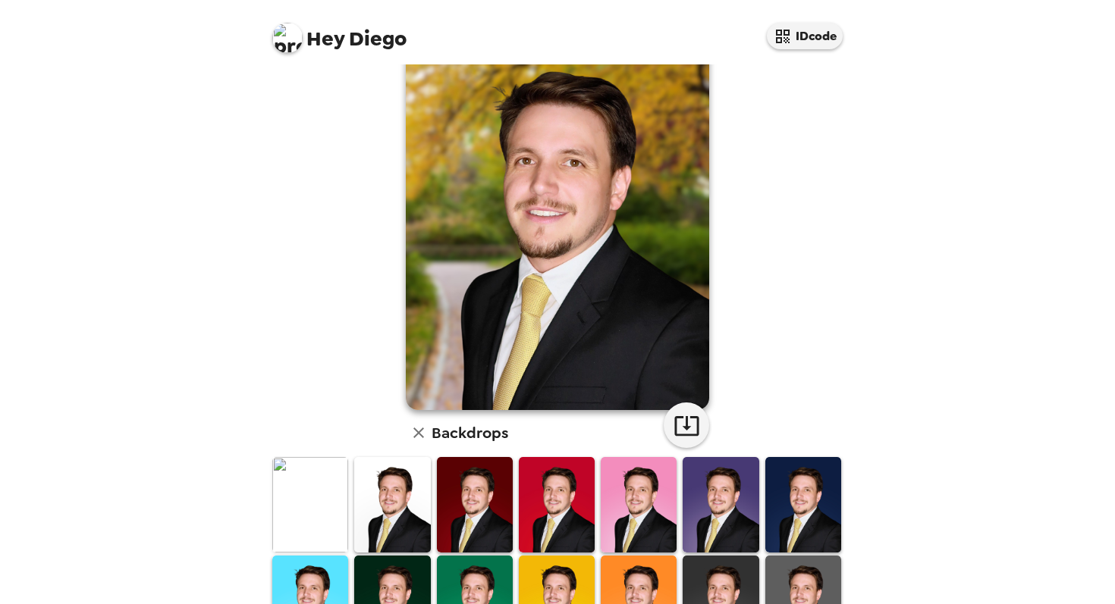
scroll to position [14, 0]
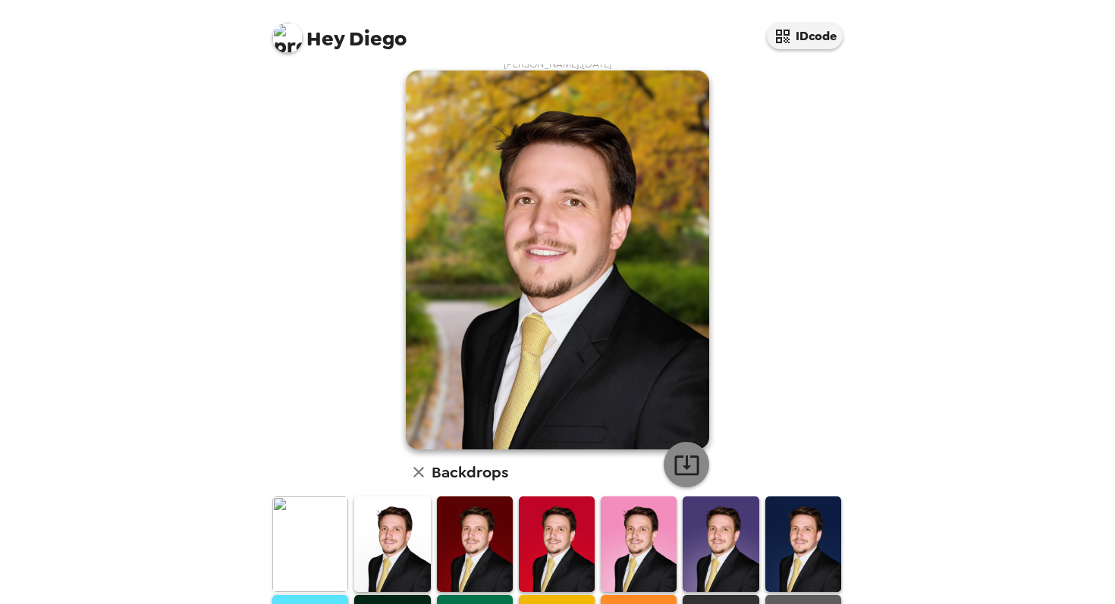
click at [697, 467] on icon "button" at bounding box center [686, 466] width 24 height 20
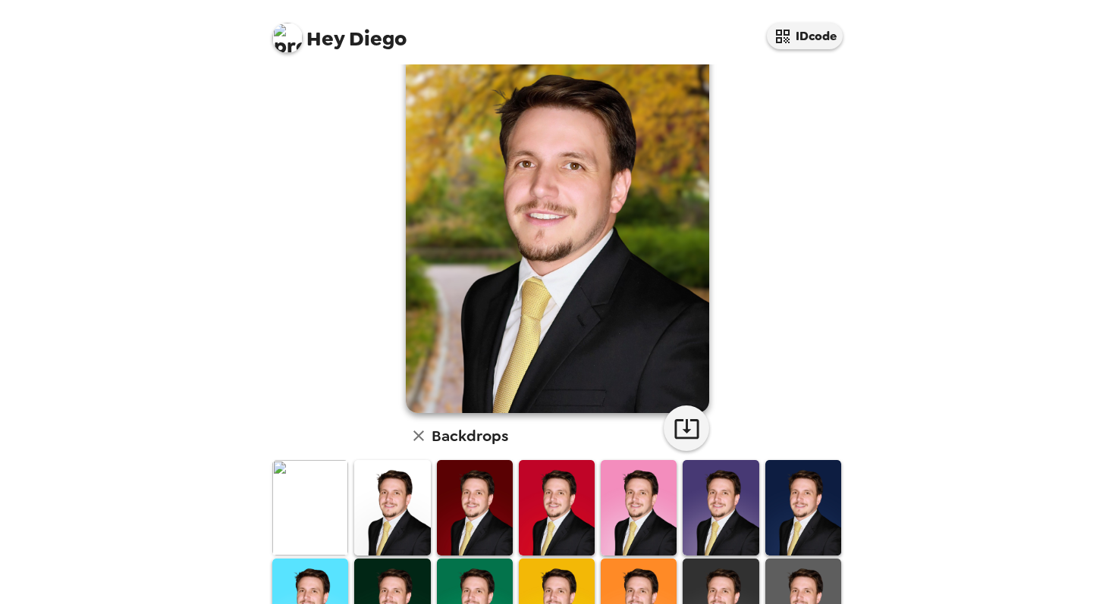
scroll to position [52, 0]
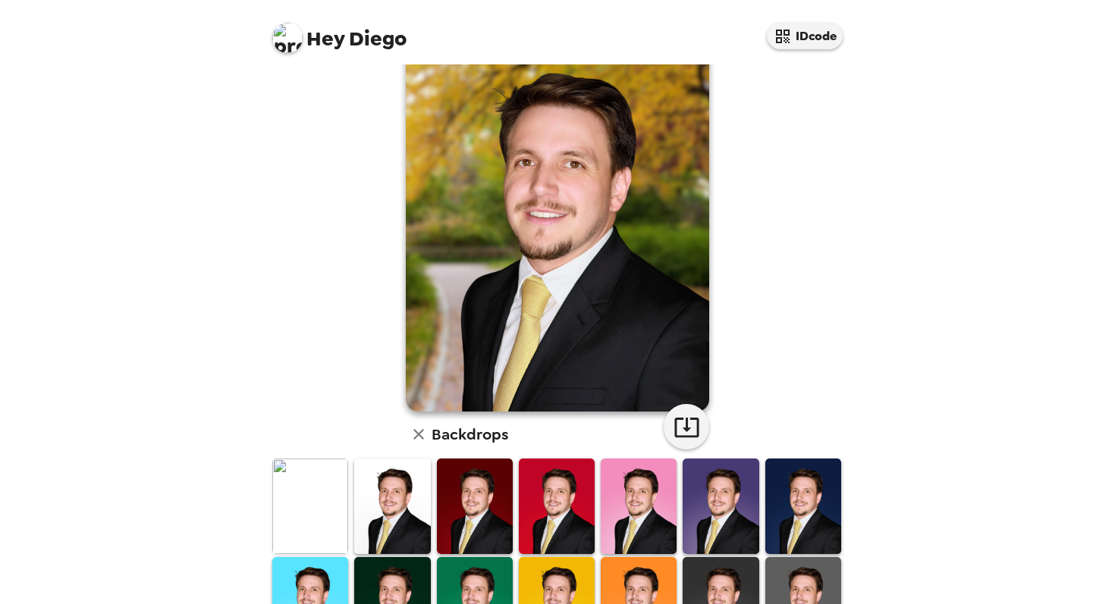
click at [473, 481] on img at bounding box center [475, 506] width 76 height 95
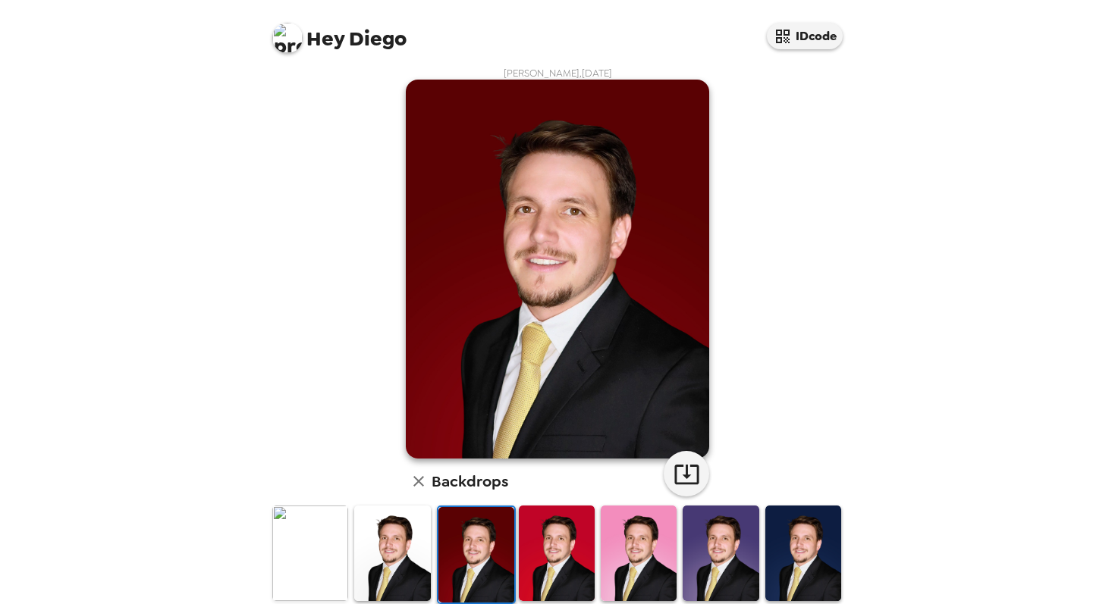
scroll to position [0, 0]
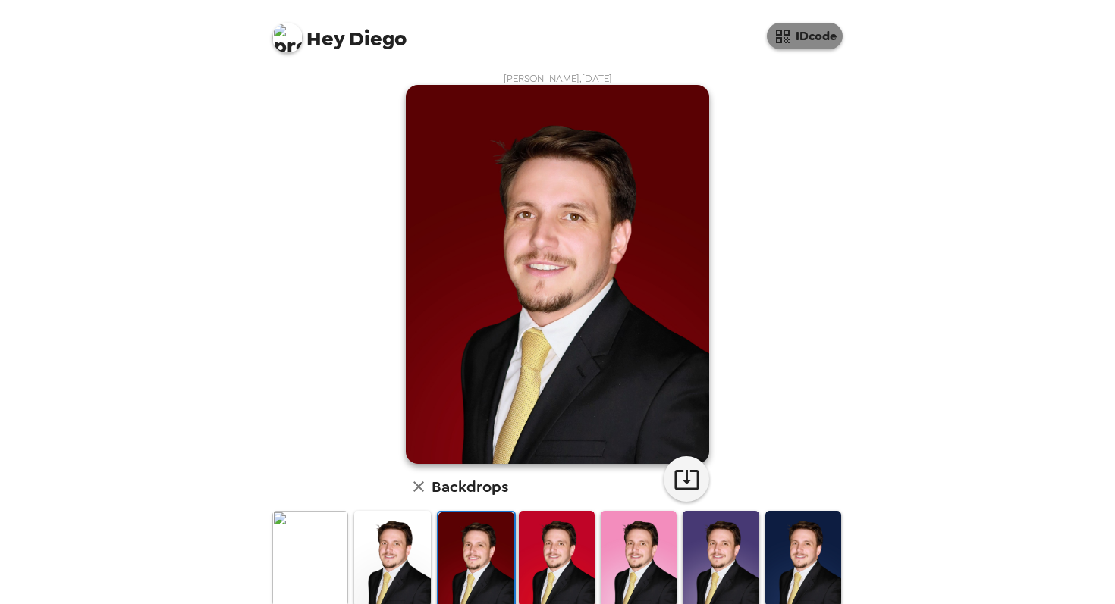
click at [805, 44] on button "IDcode" at bounding box center [805, 36] width 76 height 27
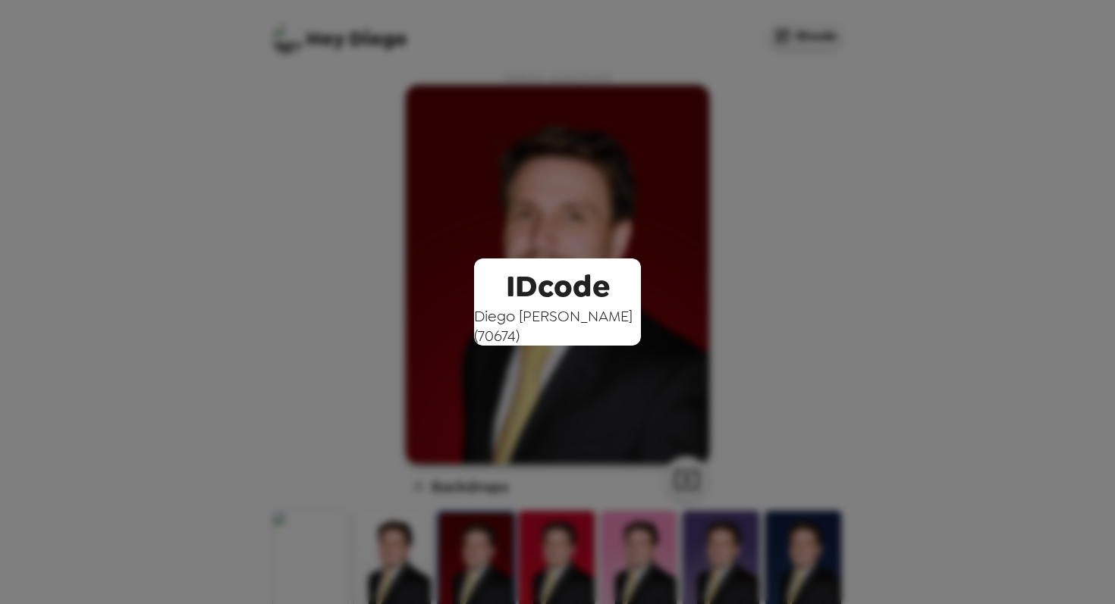
click at [805, 43] on div "IDcode Diego Alvarado ( 70674 )" at bounding box center [557, 302] width 1115 height 604
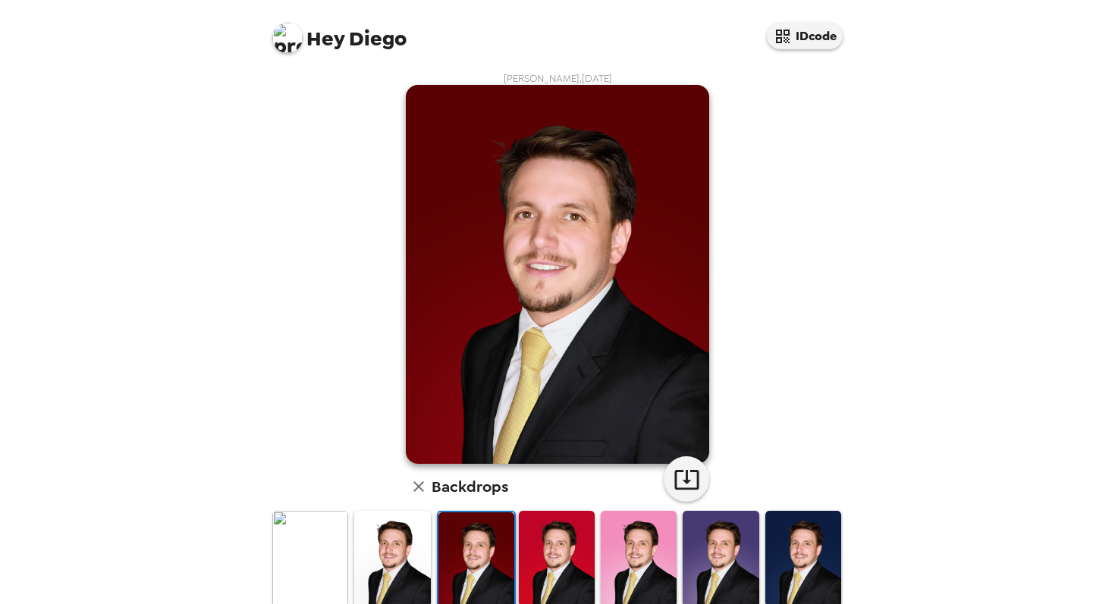
click at [751, 191] on div "Diego Alvarado , 08-22-2025 Backdrops" at bounding box center [557, 488] width 576 height 833
